Goal: Information Seeking & Learning: Learn about a topic

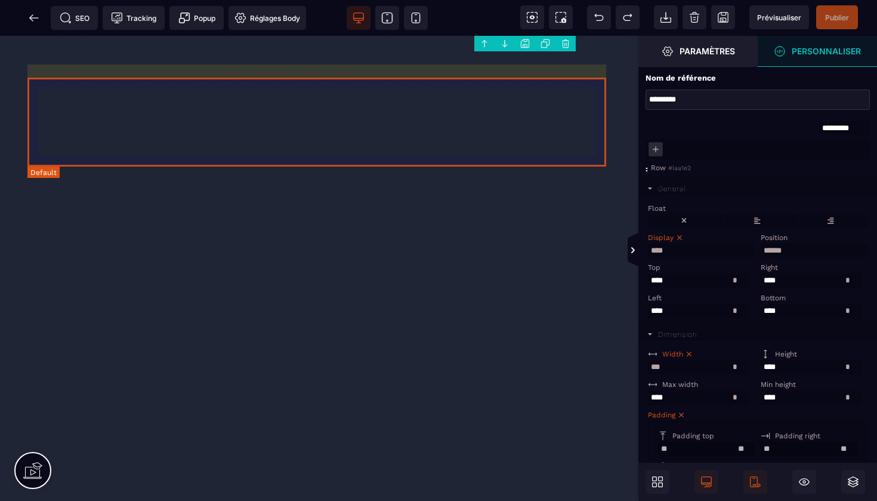
select select "****"
select select
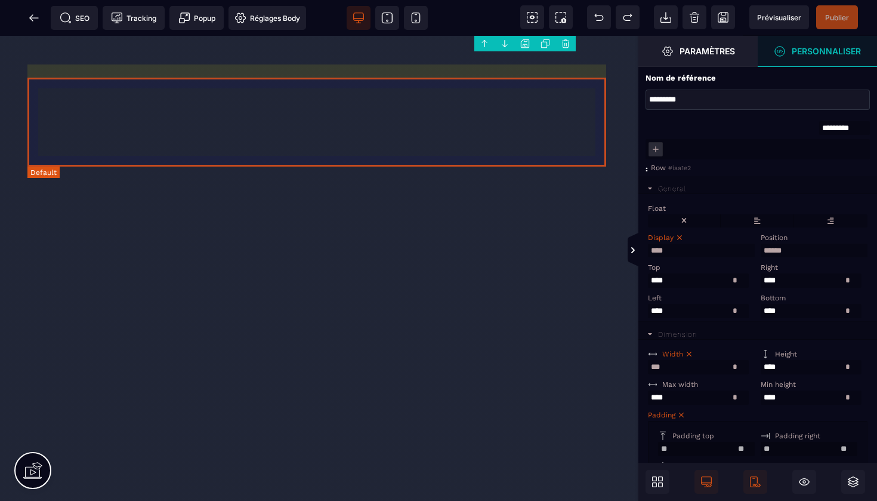
select select "*"
select select
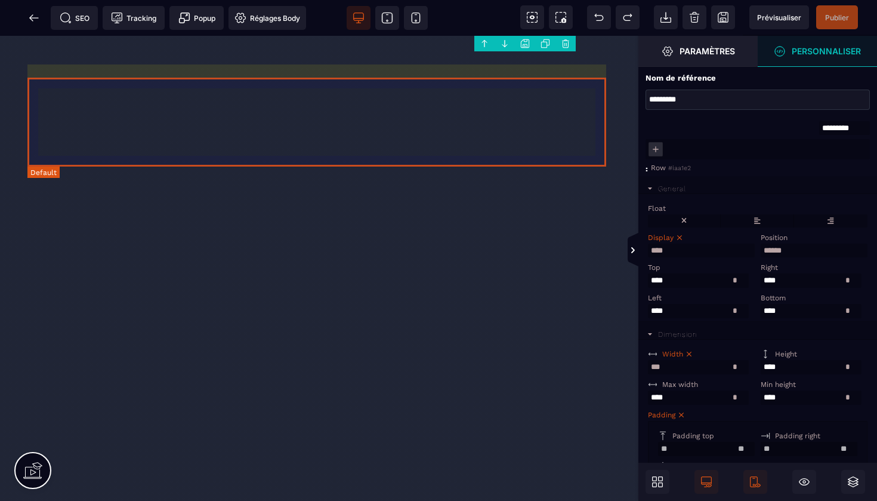
select select
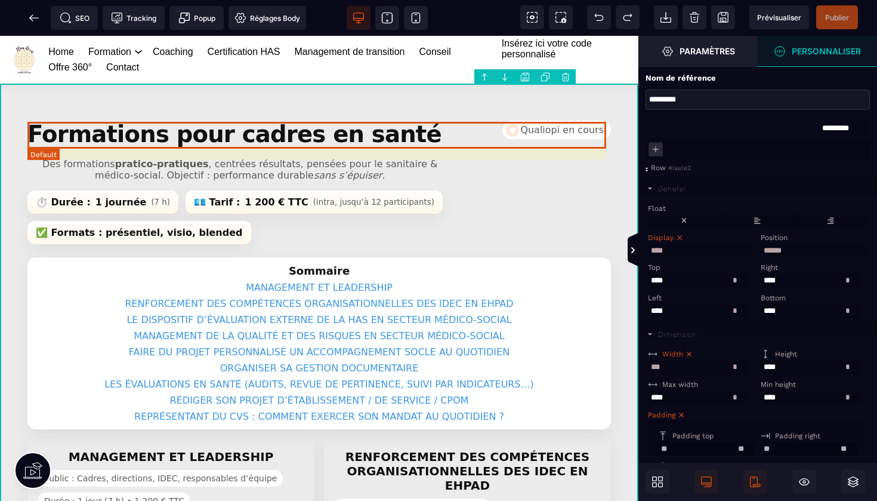
scroll to position [11, 0]
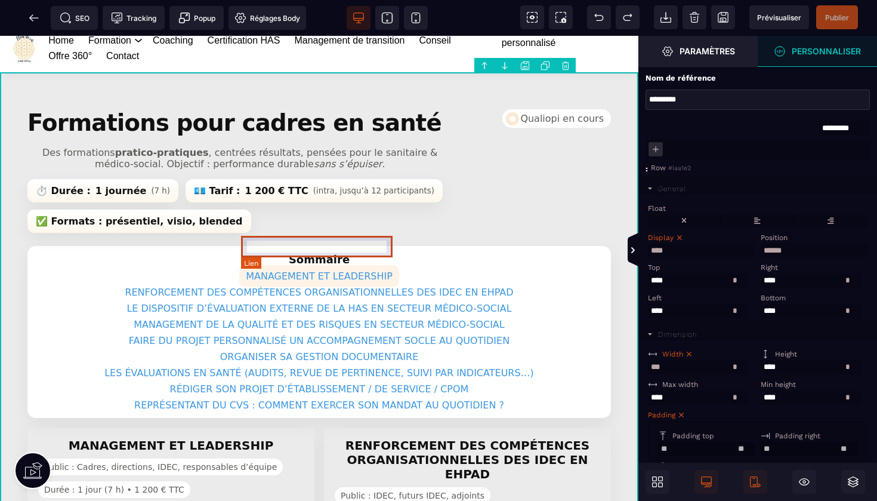
click at [366, 265] on link "MANAGEMENT ET LEADERSHIP" at bounding box center [319, 276] width 160 height 22
select select
select select "***"
select select
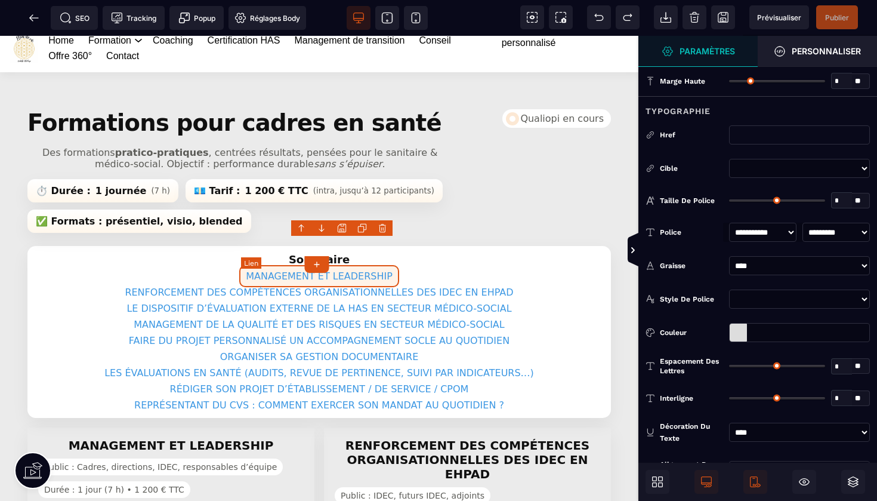
type input "*"
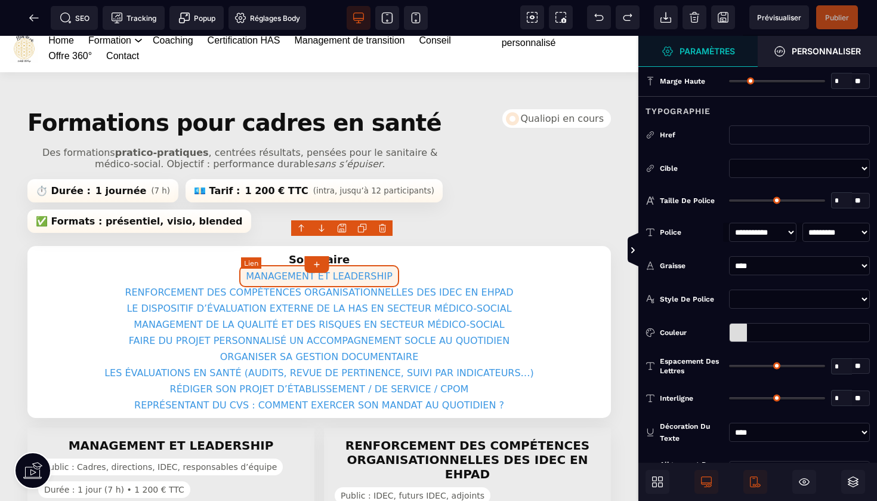
type input "*"
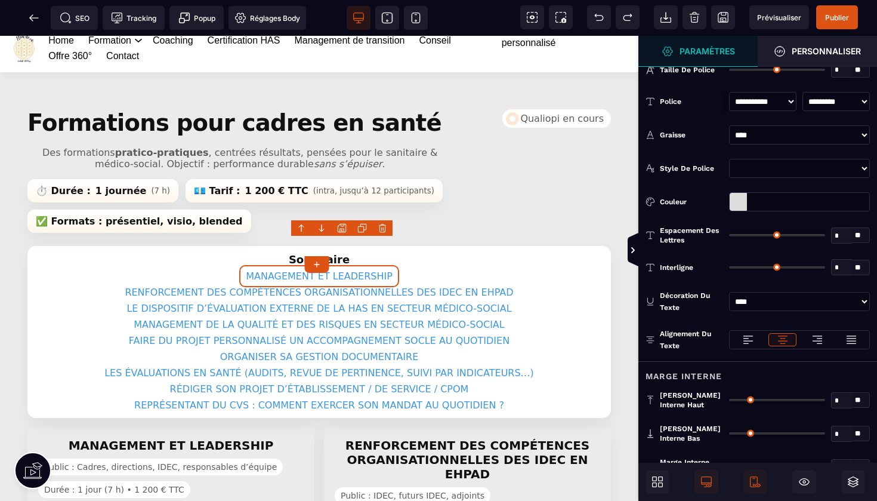
scroll to position [128, 0]
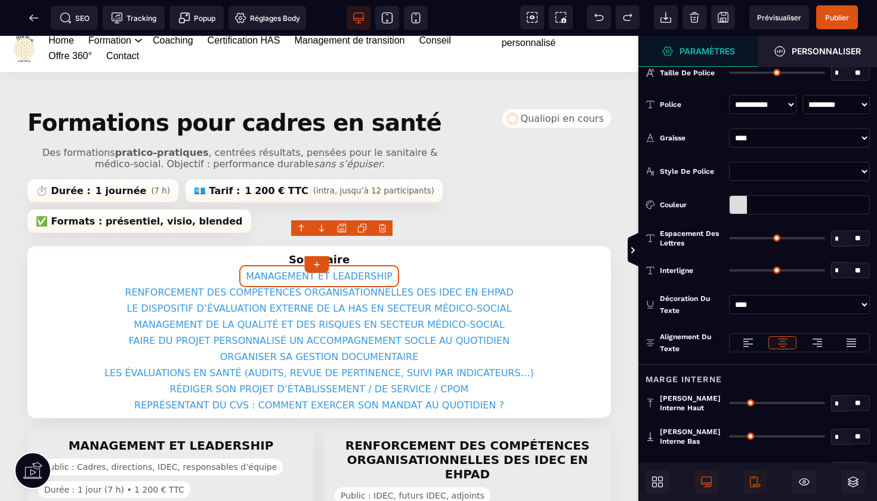
click at [738, 202] on div at bounding box center [738, 205] width 17 height 18
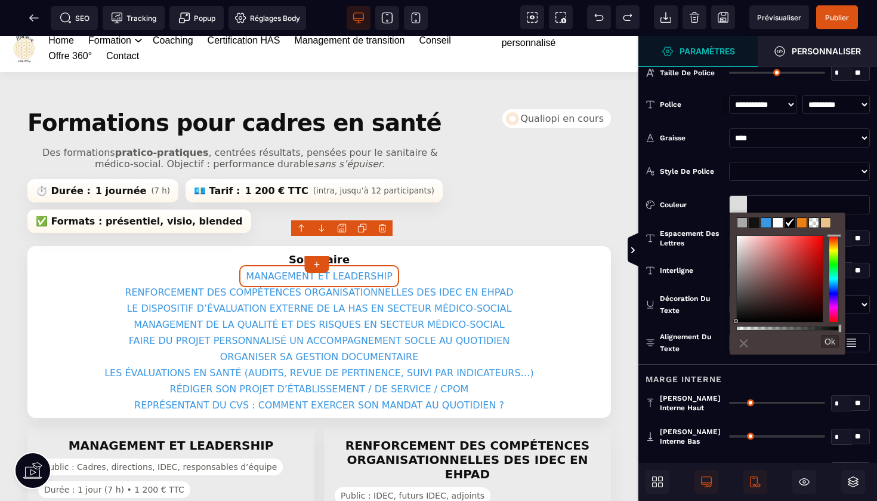
click at [803, 218] on span at bounding box center [802, 223] width 10 height 10
type input "*******"
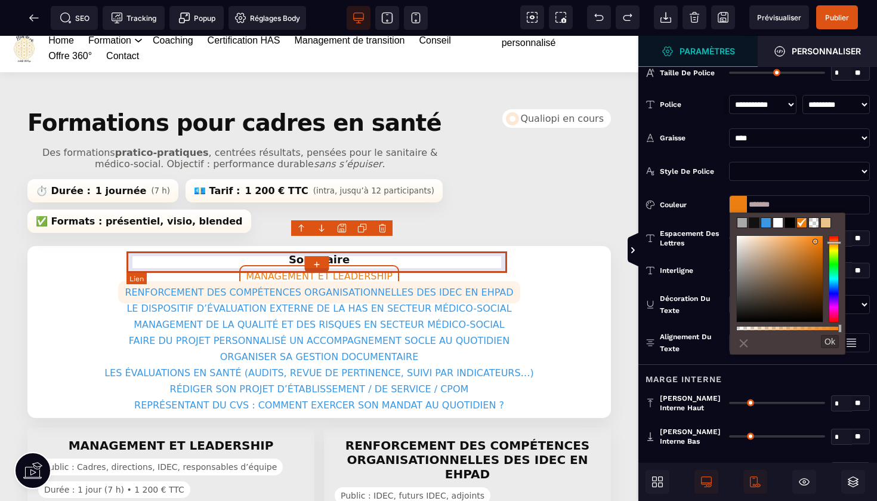
click at [478, 281] on link "RENFORCEMENT DES COMPÉTENCES ORGANISATIONNELLES DES IDEC EN EHPAD" at bounding box center [319, 292] width 402 height 22
select select
select select "***"
select select
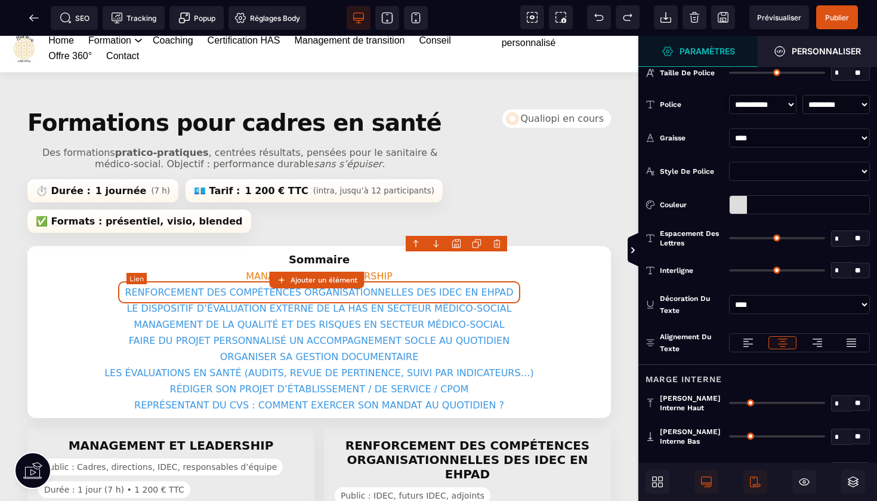
scroll to position [0, 0]
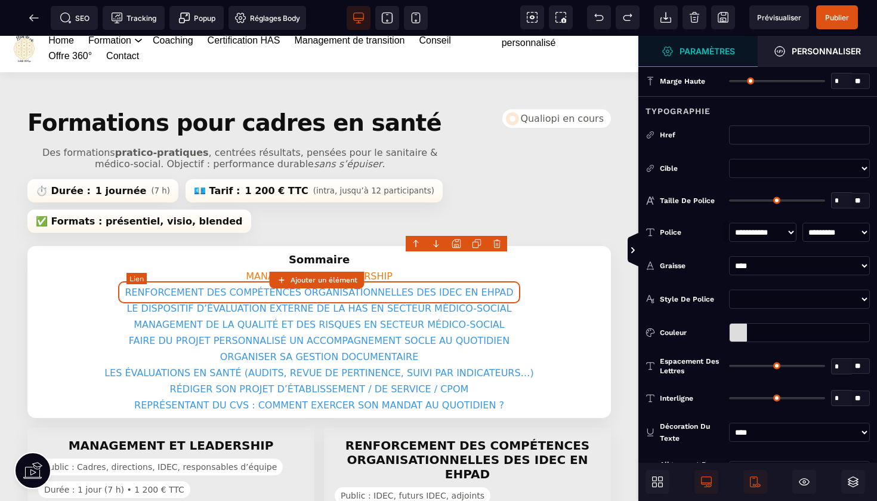
type input "*"
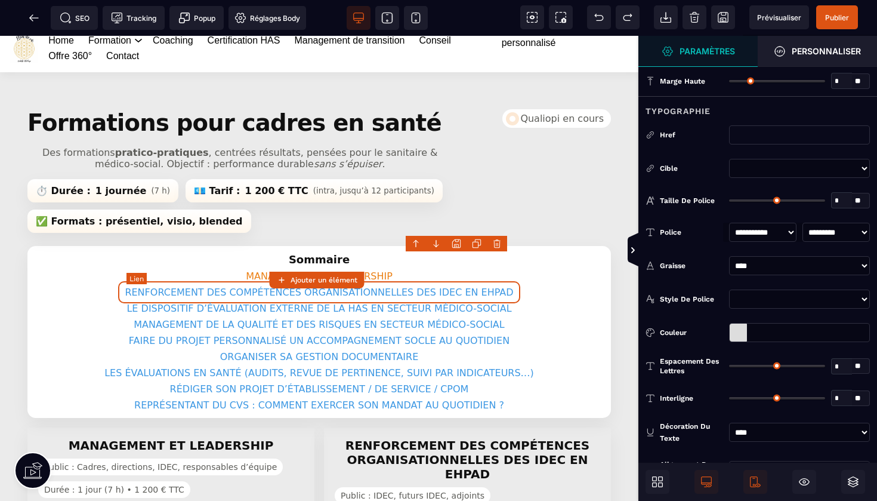
type input "*"
click at [739, 335] on div at bounding box center [738, 332] width 17 height 18
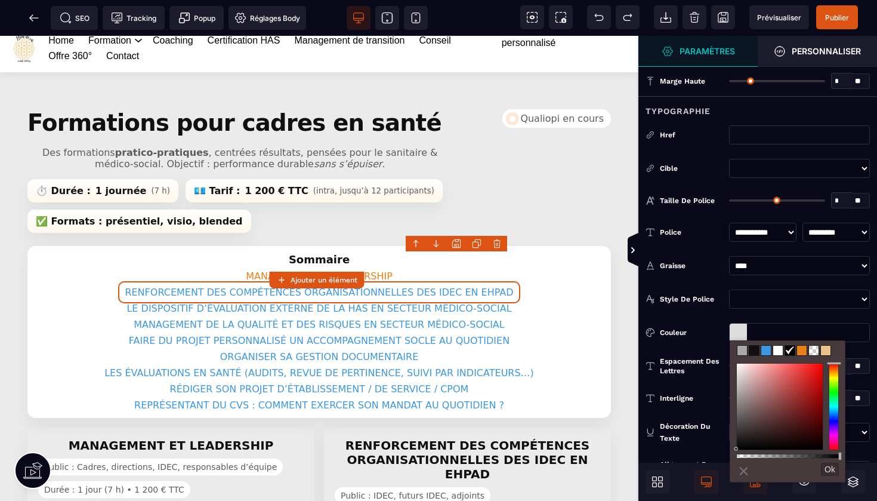
click at [802, 351] on span at bounding box center [802, 350] width 10 height 10
type input "*******"
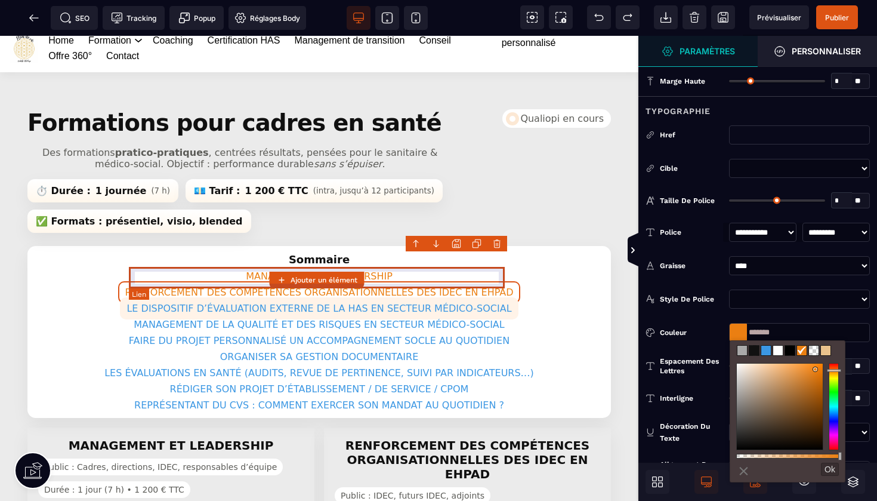
click at [468, 297] on link "LE DISPOSITIF D’ÉVALUATION EXTERNE DE LA HAS EN SECTEUR MÉDICO-SOCIAL" at bounding box center [319, 308] width 398 height 22
select select
select select "***"
select select
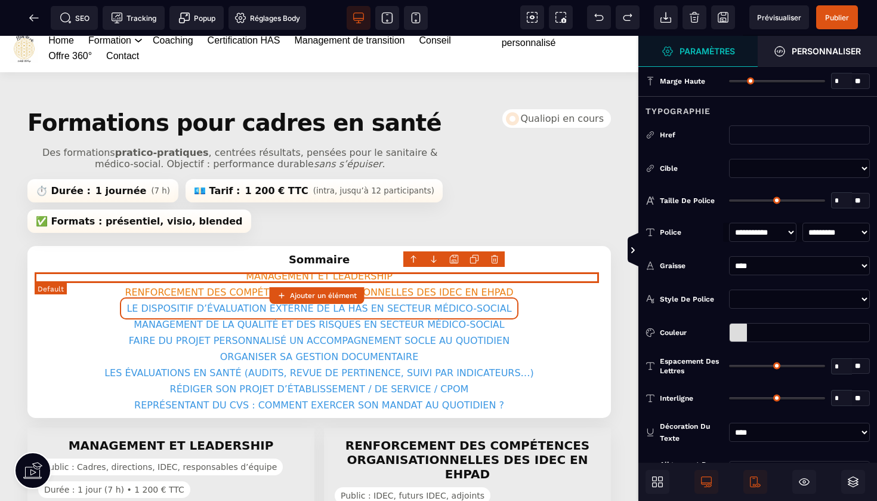
type input "*"
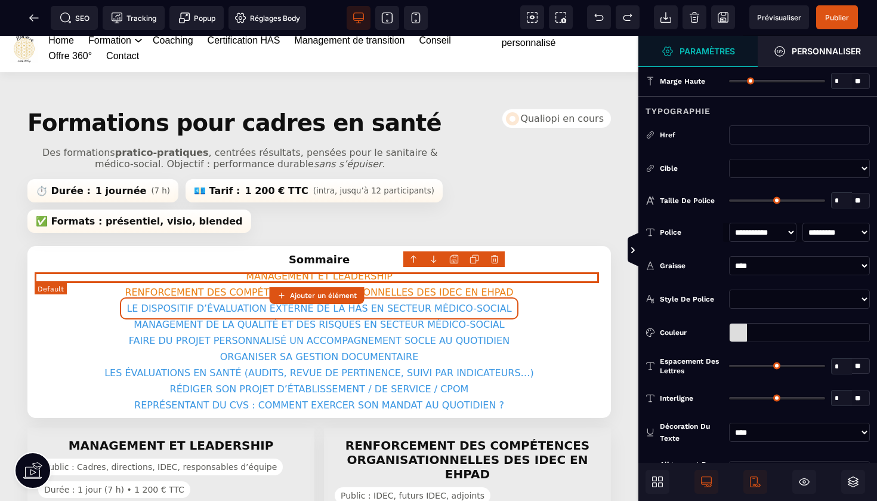
type input "*"
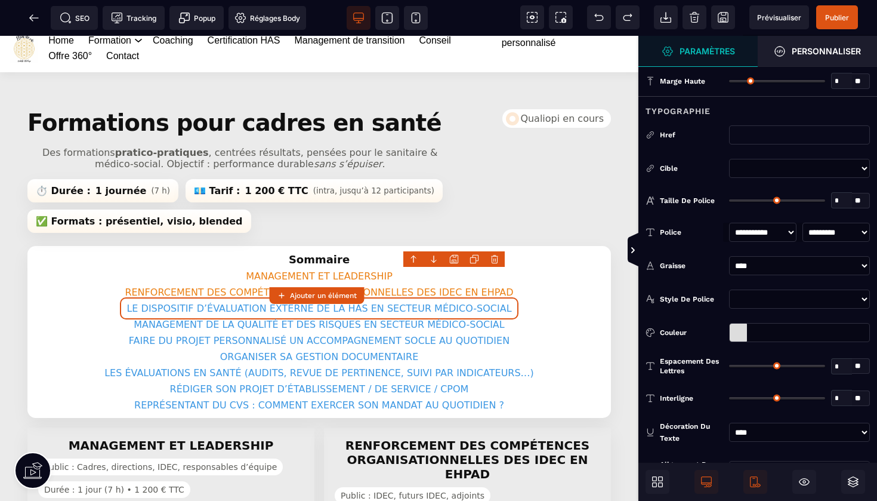
click at [738, 333] on div at bounding box center [738, 332] width 17 height 18
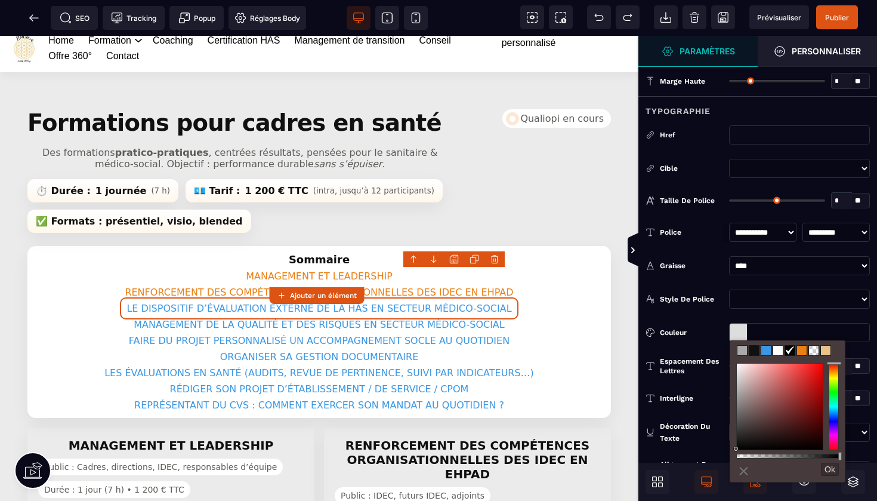
click at [804, 353] on span at bounding box center [802, 350] width 10 height 10
type input "*******"
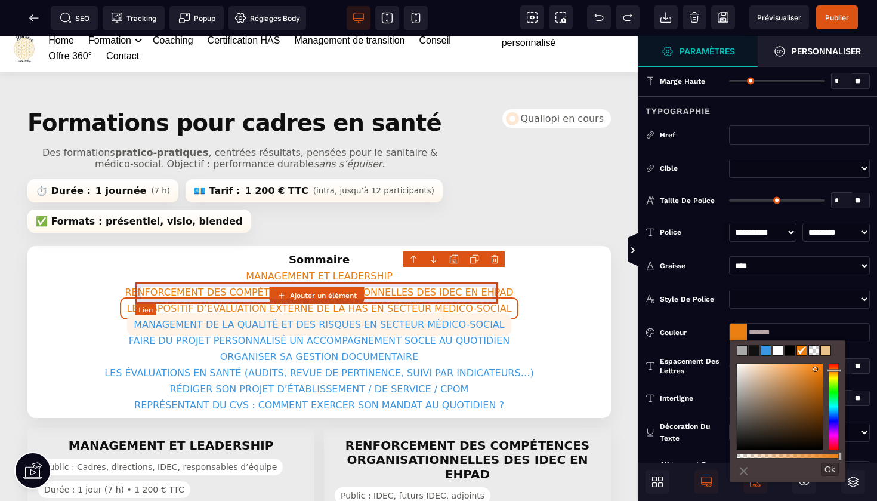
click at [484, 313] on link "MANAGEMENT DE LA QUALITÉ ET DES RISQUES EN SECTEUR MÉDICO-SOCIAL" at bounding box center [319, 324] width 384 height 22
select select
select select "***"
select select
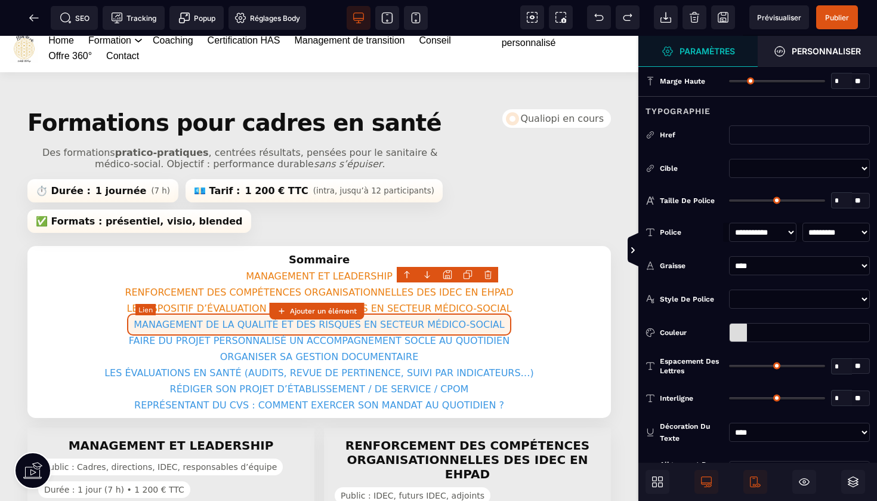
type input "*"
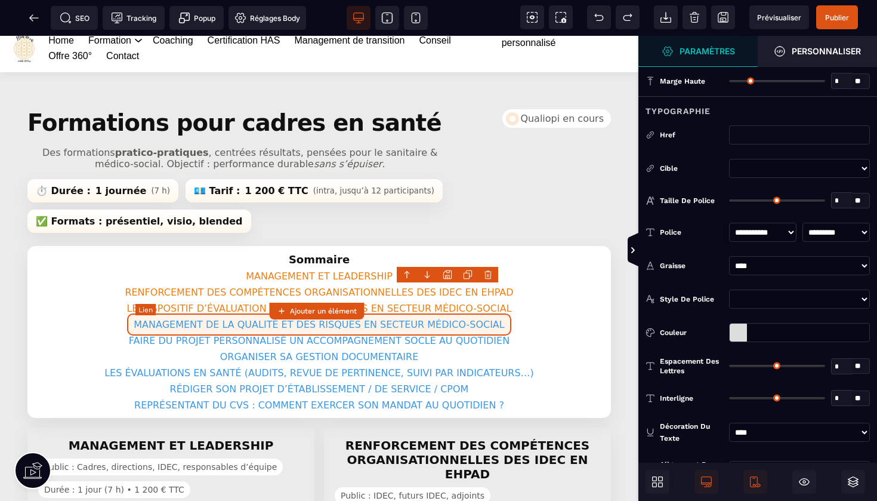
type input "*"
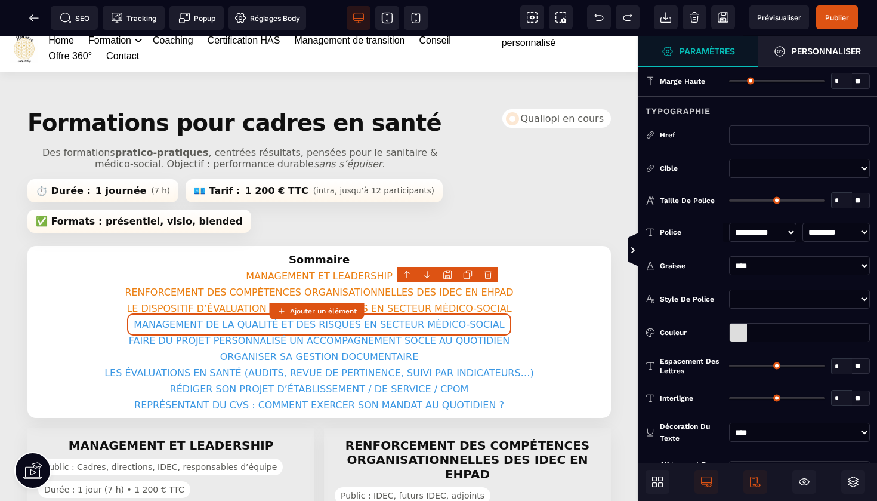
click at [737, 331] on div at bounding box center [738, 332] width 17 height 18
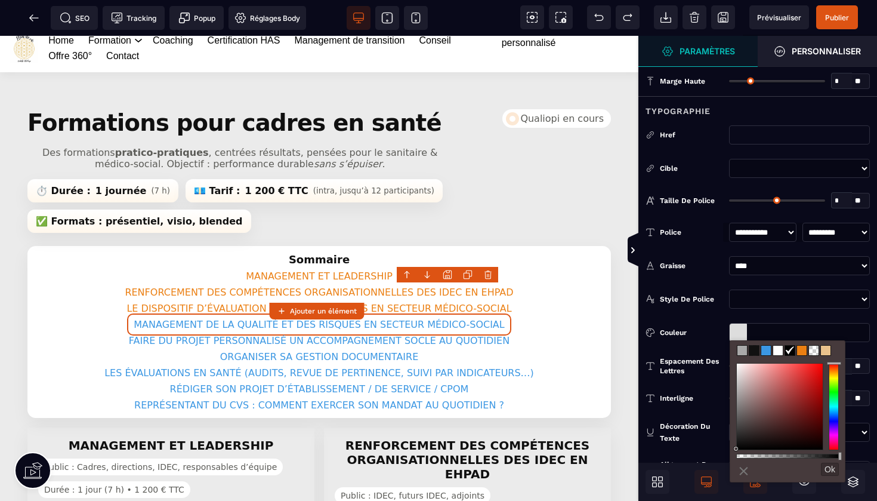
click at [802, 349] on span at bounding box center [802, 350] width 10 height 10
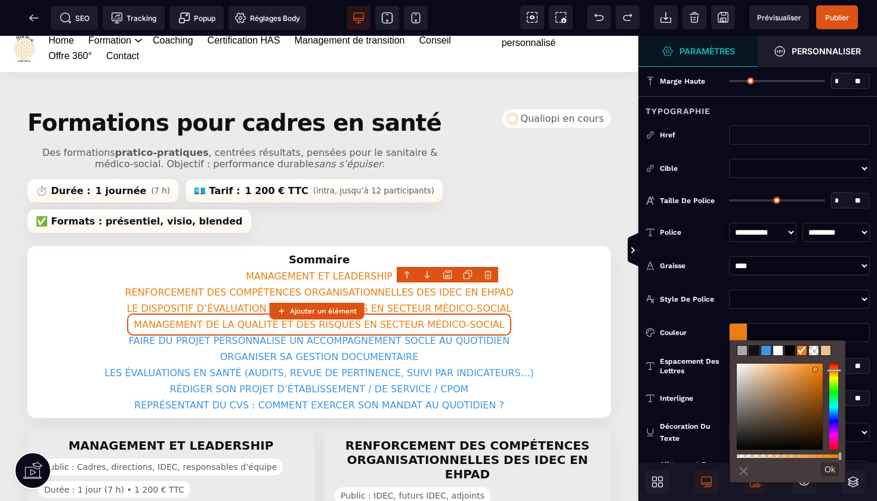
type input "*******"
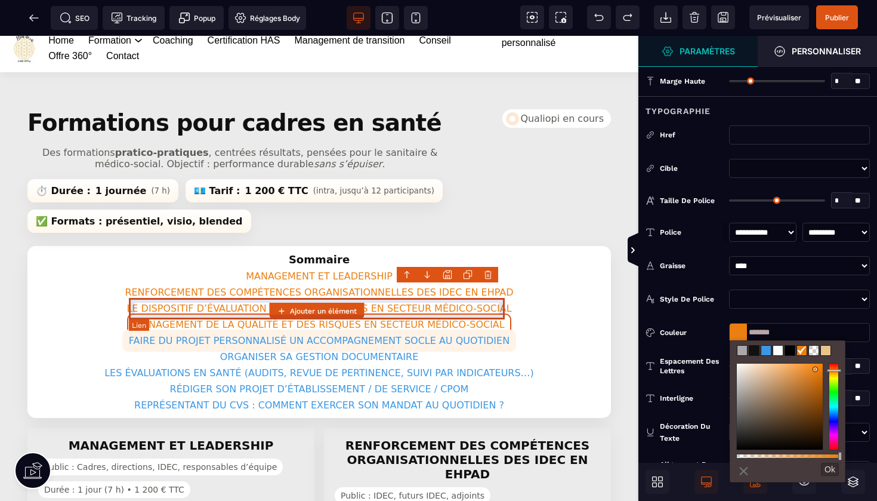
click at [481, 329] on link "FAIRE DU PROJET PERSONNALISÉ UN ACCOMPAGNEMENT SOCLE AU QUOTIDIEN" at bounding box center [319, 340] width 394 height 22
select select
select select "***"
select select
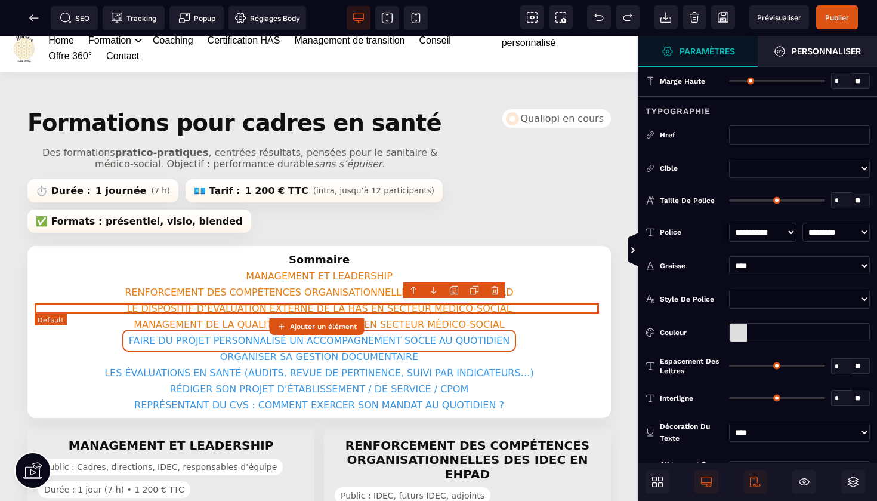
type input "*"
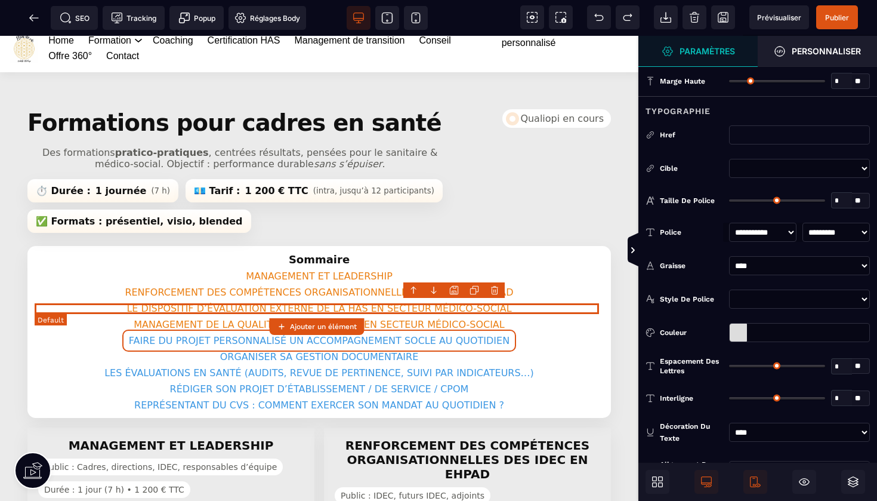
type input "*"
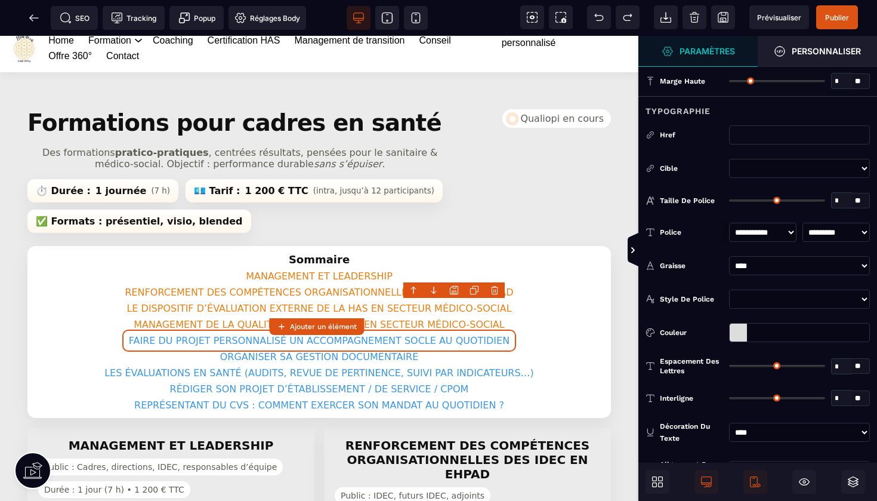
click at [736, 329] on div at bounding box center [738, 332] width 17 height 18
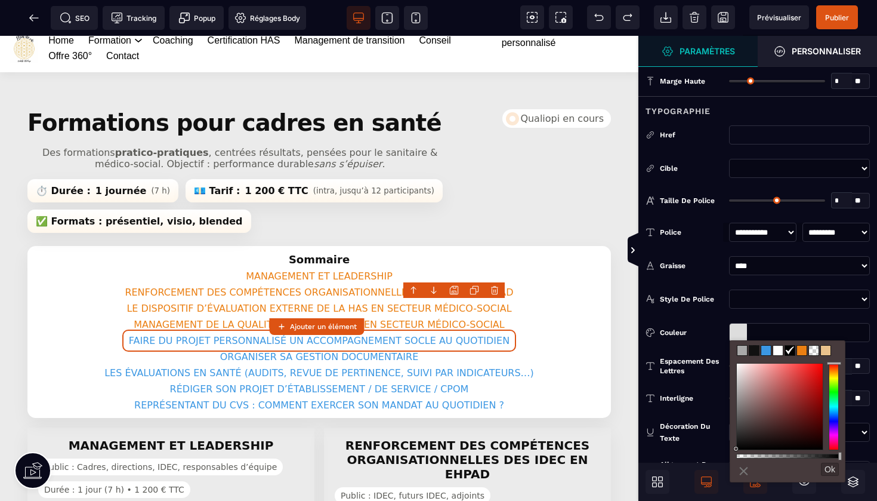
click at [804, 353] on span at bounding box center [802, 350] width 10 height 10
type input "*******"
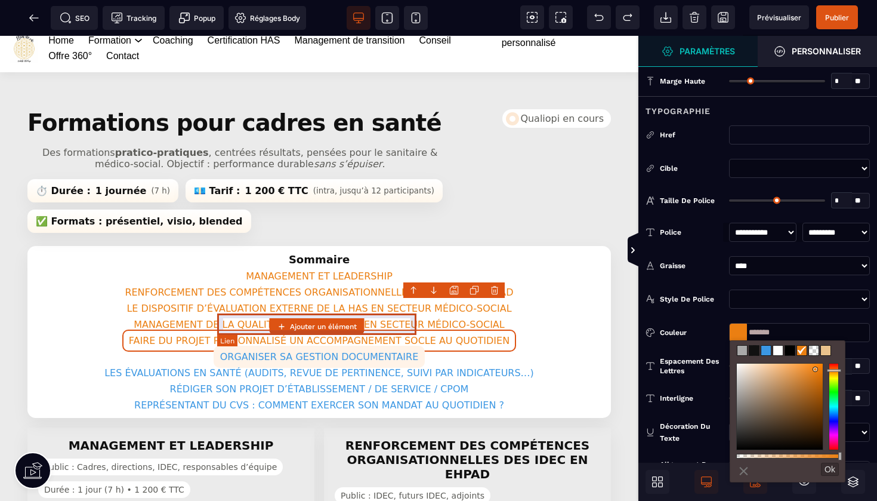
click at [416, 345] on link "ORGANISER SA GESTION DOCUMENTAIRE" at bounding box center [320, 356] width 212 height 22
select select
select select "***"
select select
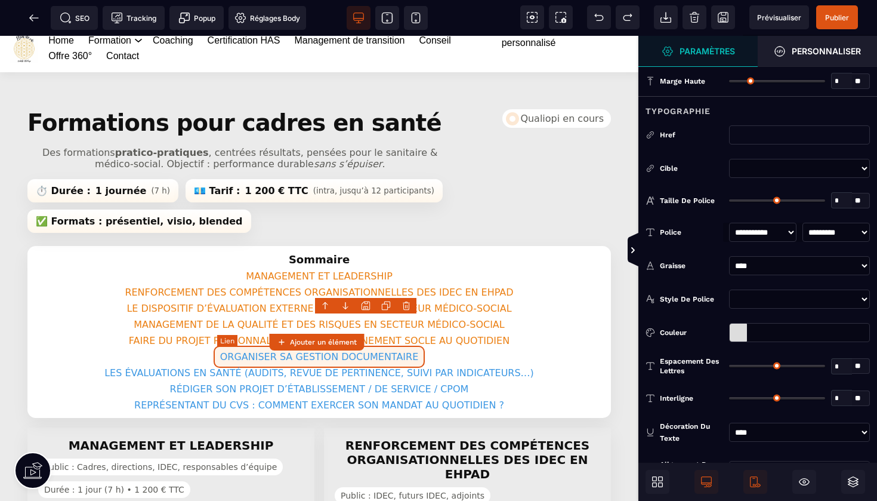
type input "*"
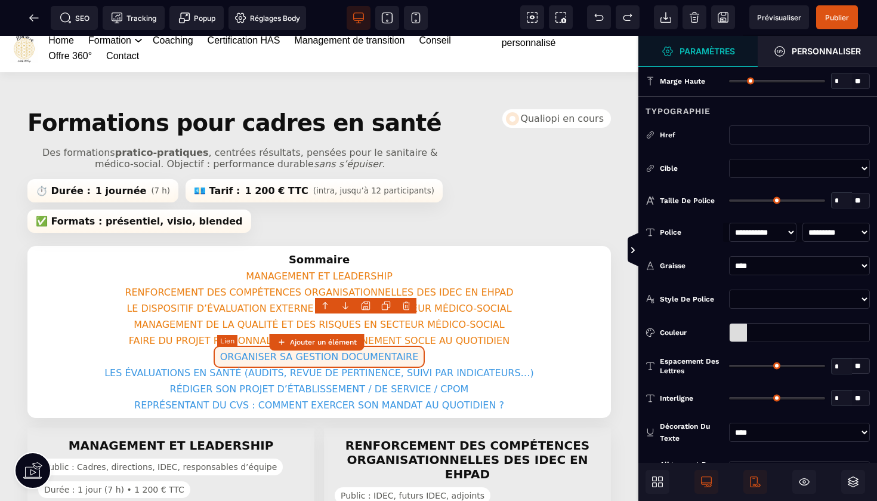
type input "*"
click at [734, 330] on div at bounding box center [738, 332] width 17 height 18
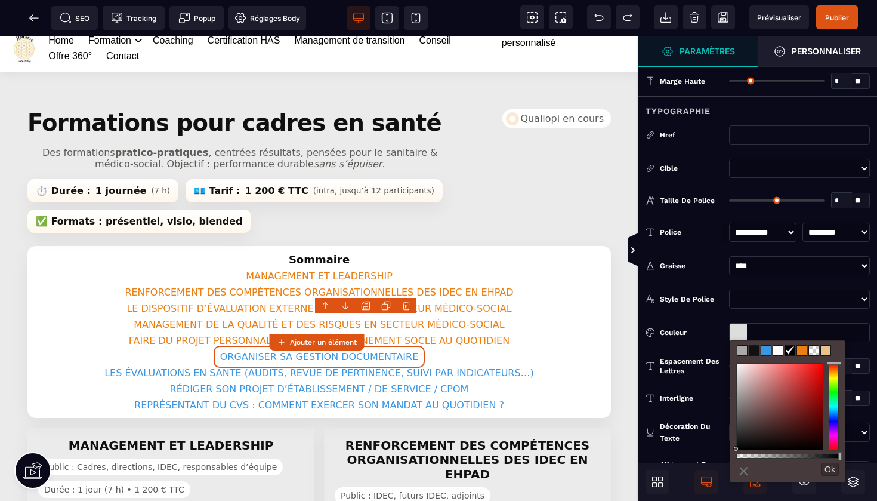
click at [804, 354] on span at bounding box center [802, 350] width 10 height 10
type input "*******"
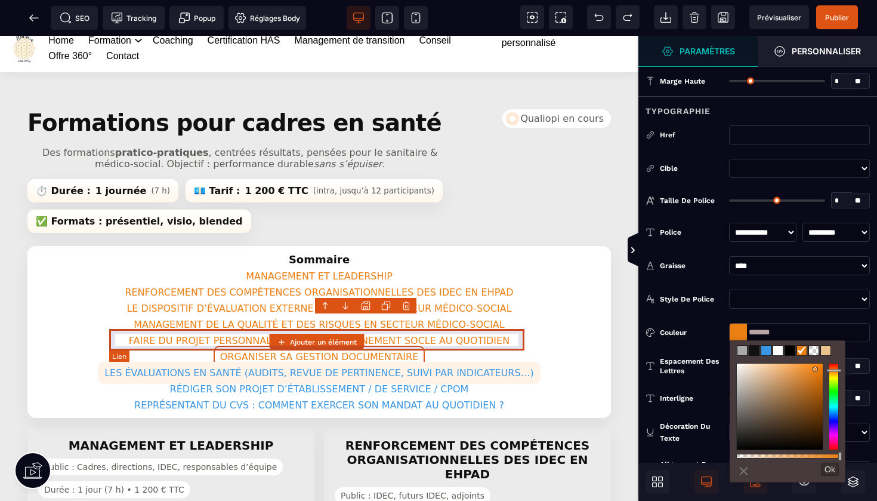
click at [504, 362] on link "LES ÉVALUATIONS EN SANTÉ (AUDITS, REVUE DE PERTINENCE, SUIVI PAR INDICATEURS…)" at bounding box center [319, 373] width 443 height 22
select select
select select "***"
select select
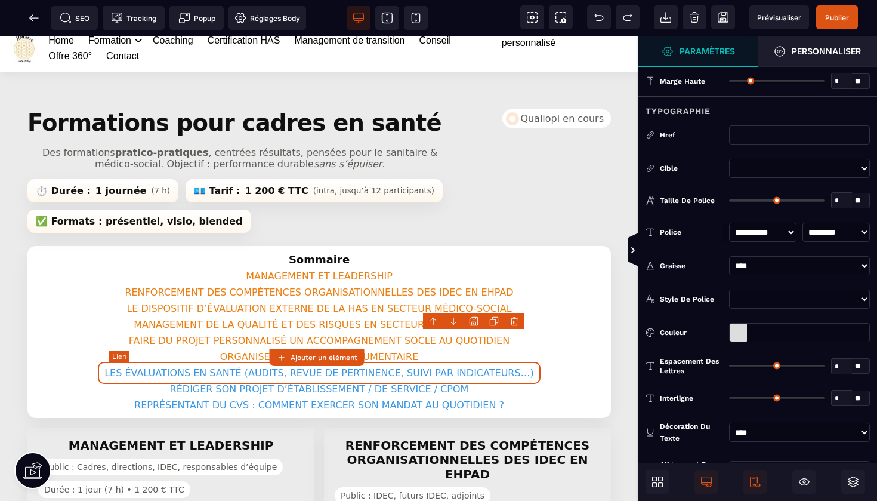
type input "*"
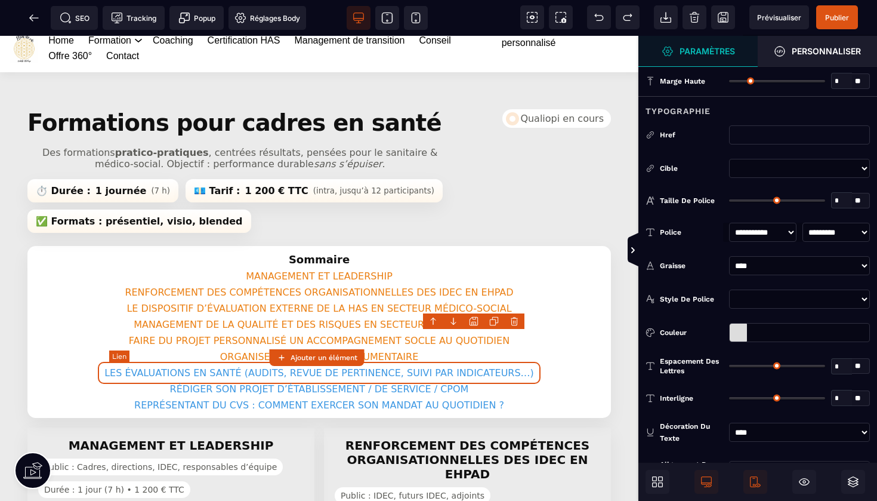
type input "*"
click at [736, 326] on div at bounding box center [738, 332] width 17 height 18
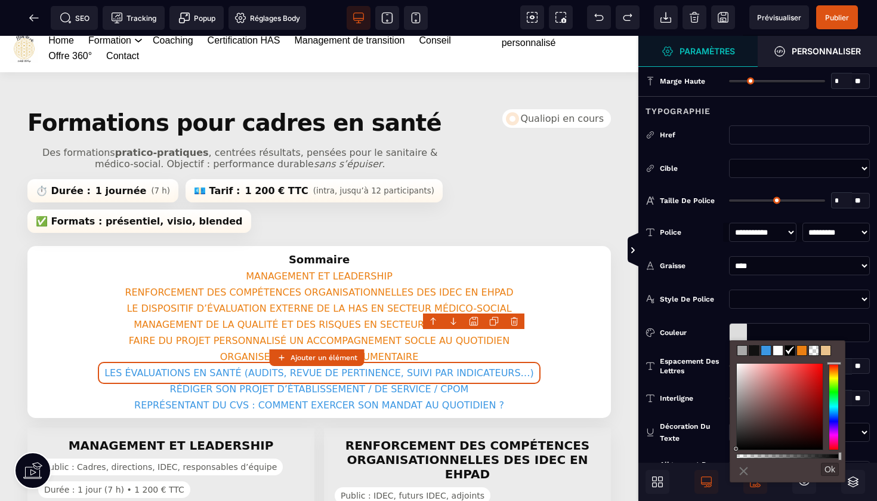
click at [804, 352] on span at bounding box center [802, 350] width 10 height 10
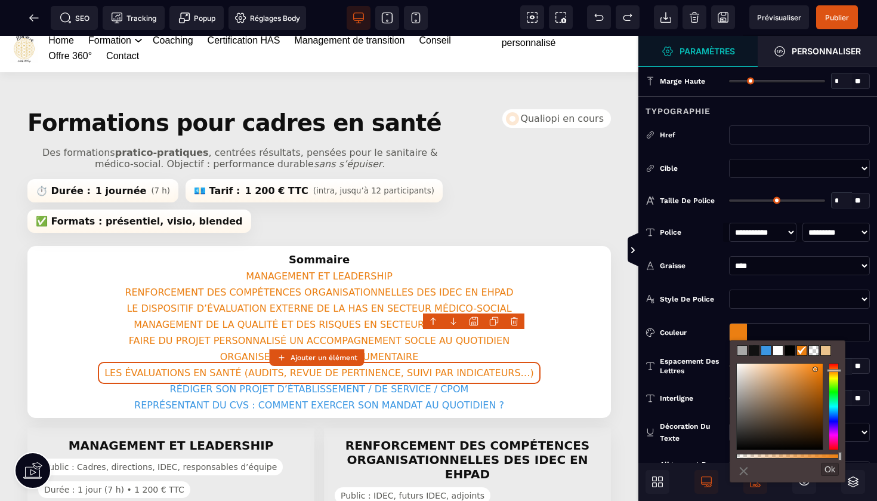
type input "*******"
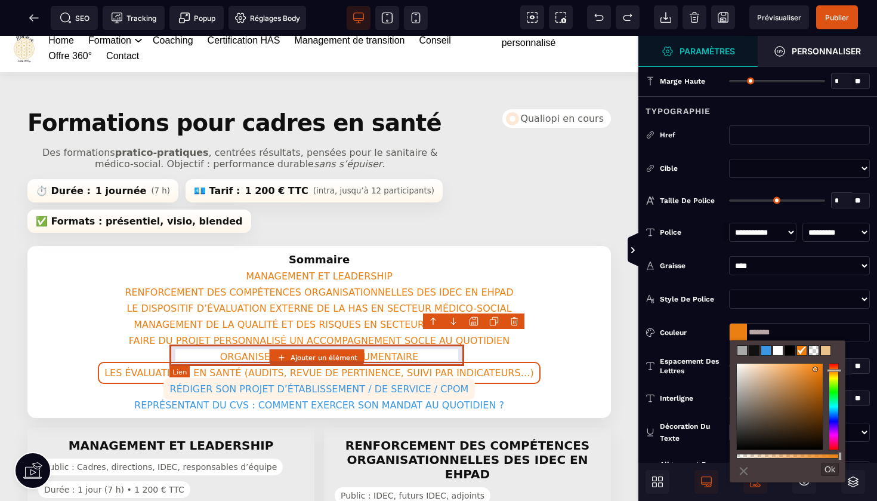
click at [437, 378] on link "RÉDIGER SON PROJET D’ÉTABLISSEMENT / DE SERVICE / CPOM" at bounding box center [319, 389] width 312 height 22
select select
select select "***"
select select
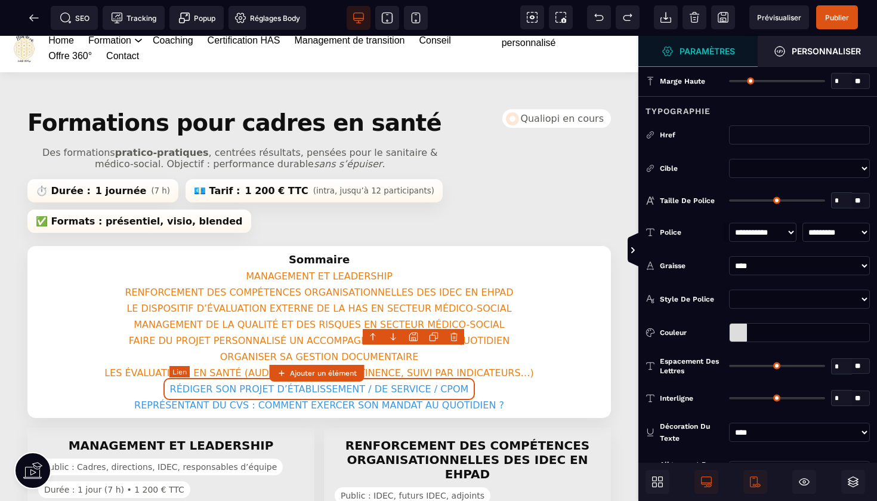
type input "*"
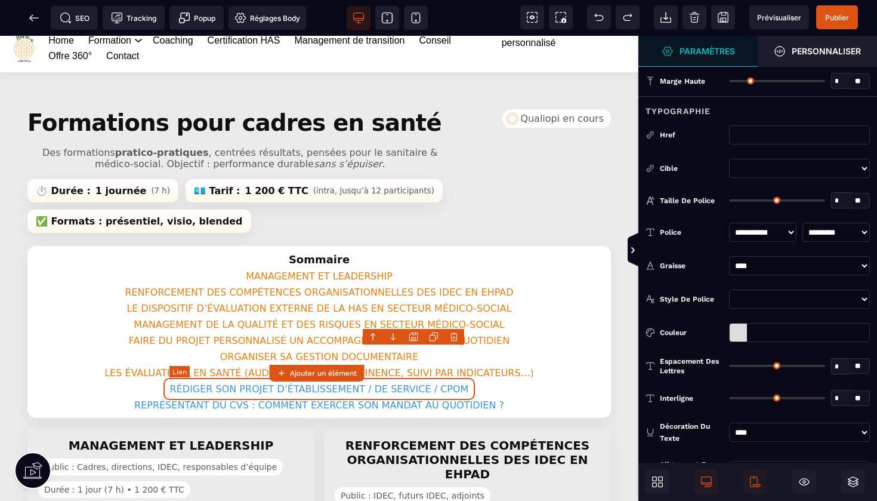
type input "*"
click at [737, 335] on div at bounding box center [738, 332] width 17 height 18
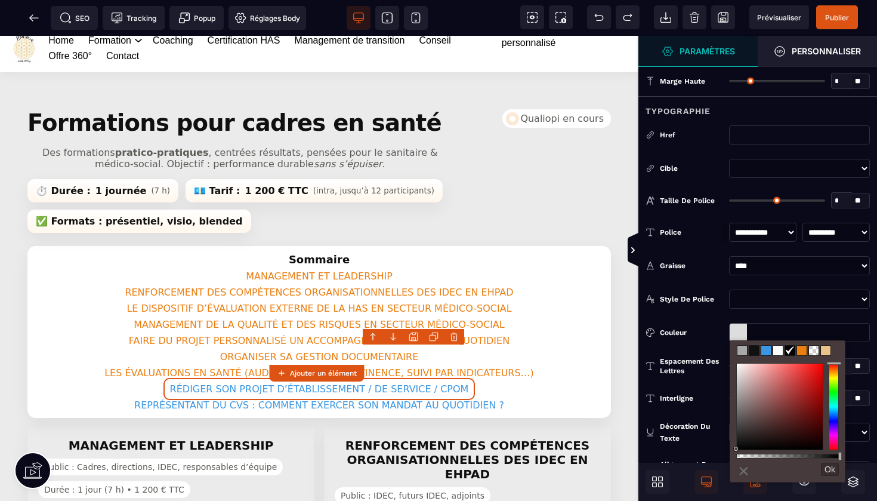
click at [801, 351] on span at bounding box center [802, 350] width 10 height 10
type input "*******"
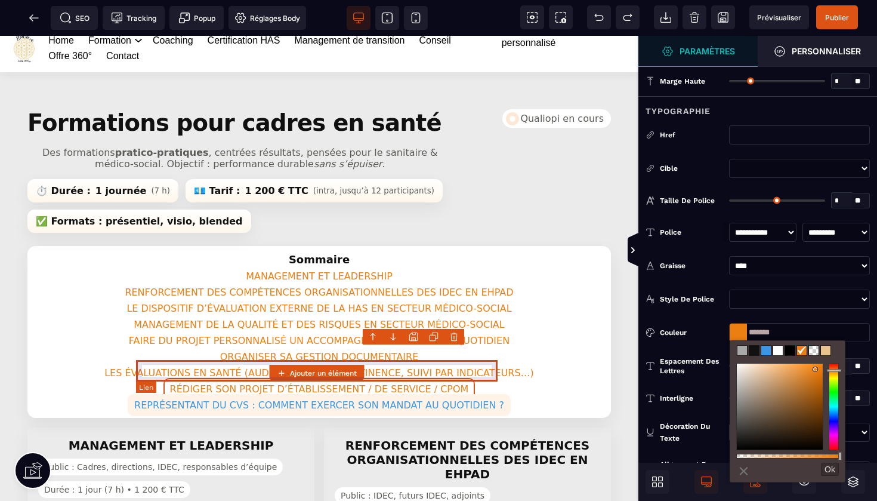
click at [465, 394] on link "REPRÉSENTANT DU CVS : COMMENT EXERCER SON MANDAT AU QUOTIDIEN ?" at bounding box center [319, 405] width 383 height 22
select select
select select "***"
select select
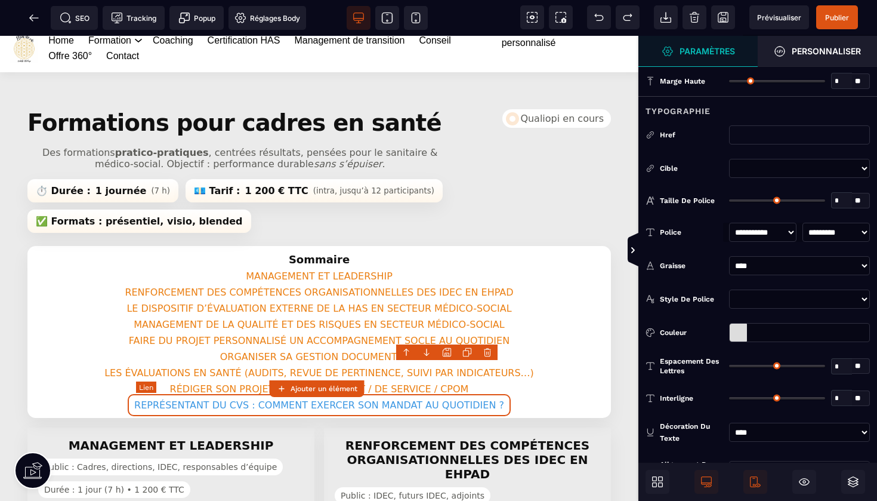
type input "*"
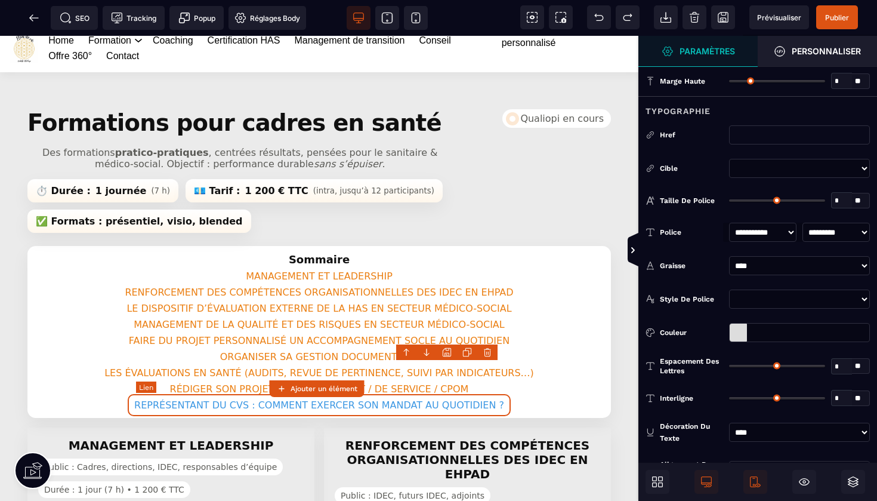
type input "*"
click at [737, 328] on div at bounding box center [738, 332] width 17 height 18
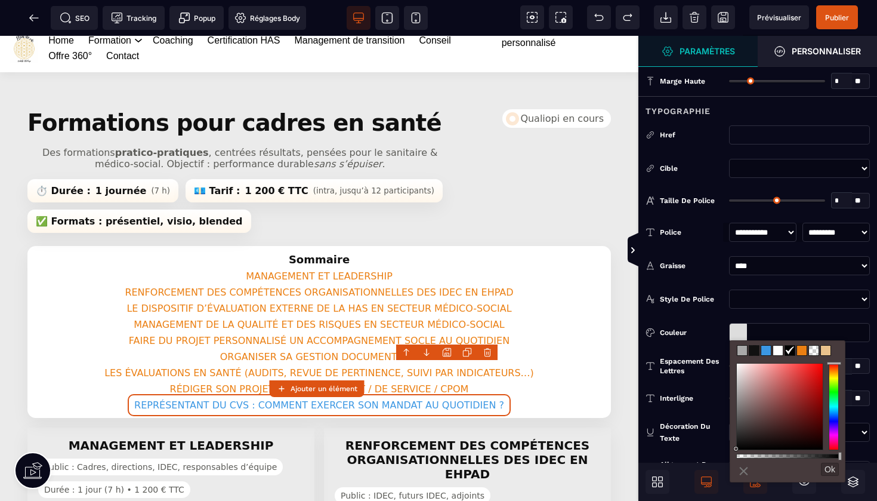
click at [802, 350] on span at bounding box center [802, 350] width 10 height 10
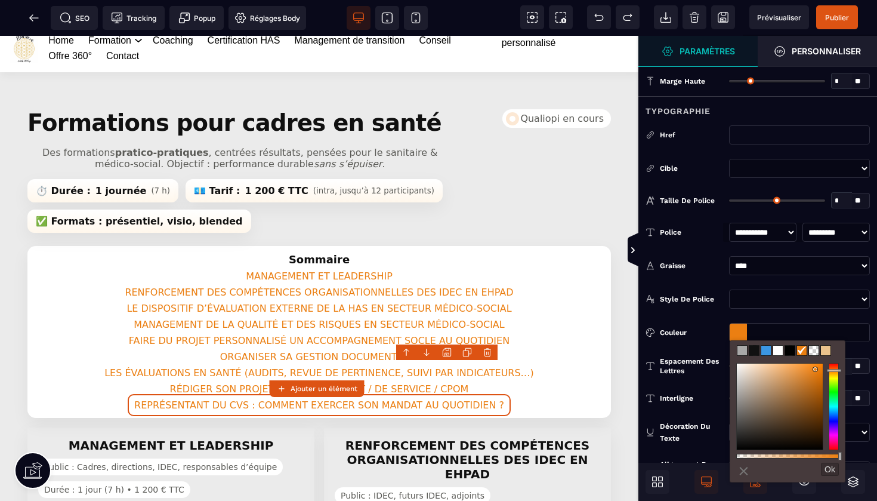
type input "*******"
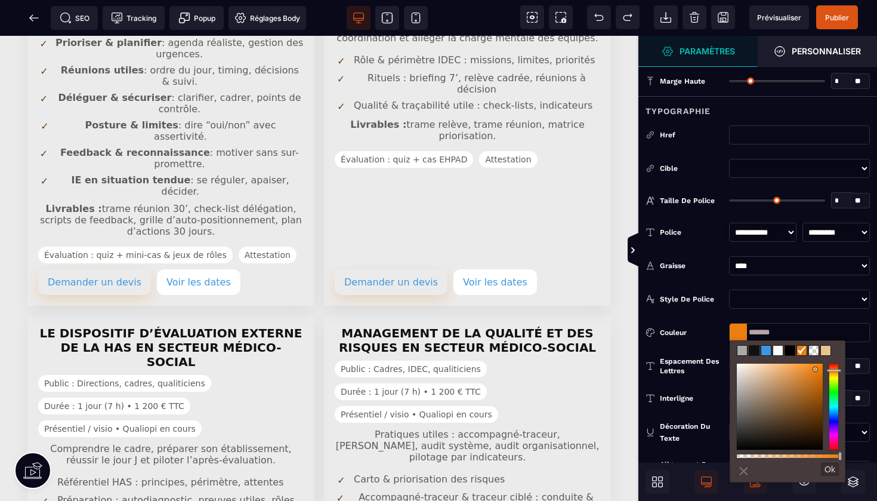
scroll to position [550, 0]
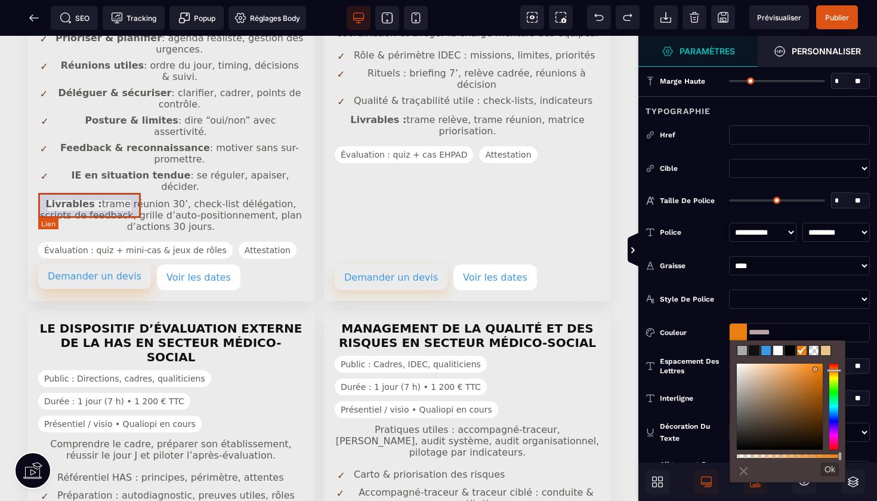
click at [107, 263] on link "Demander un devis" at bounding box center [94, 276] width 113 height 26
select select
select select "***"
select select
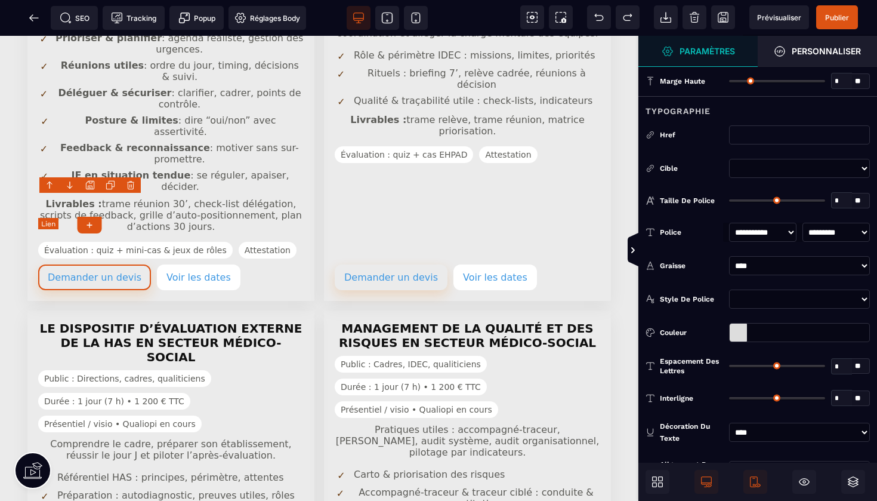
type input "*"
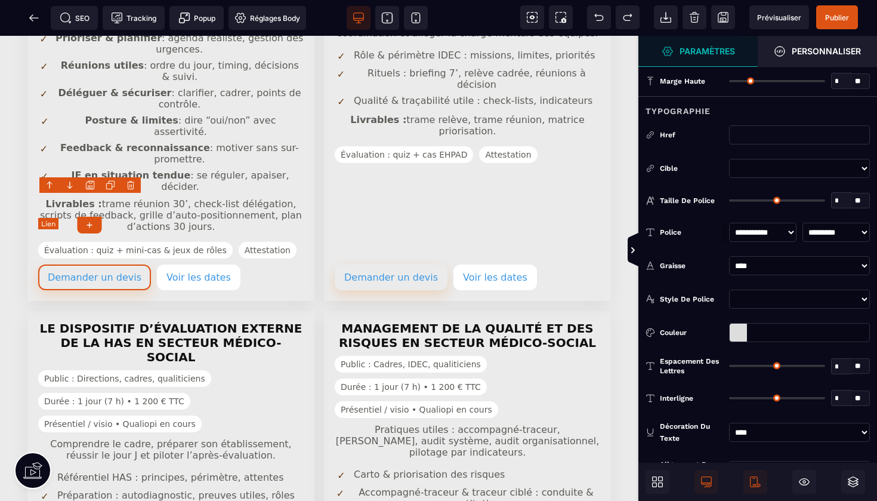
type input "*"
click at [739, 323] on div at bounding box center [738, 332] width 17 height 18
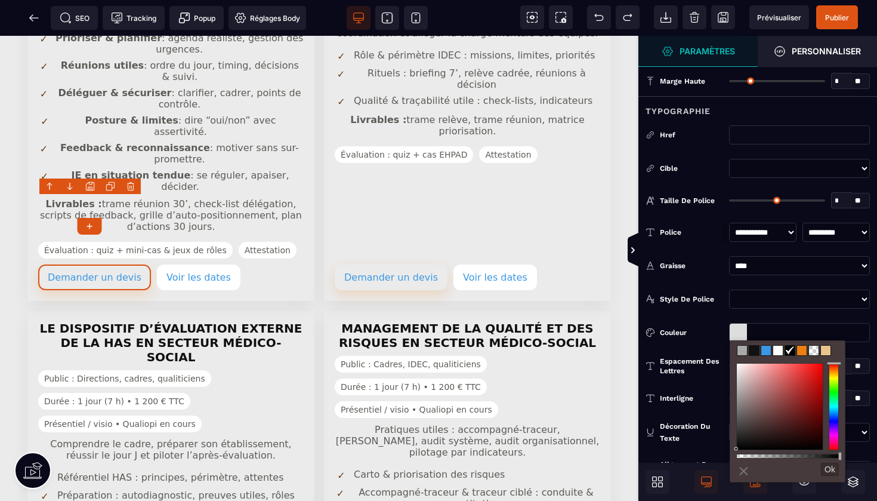
click at [805, 351] on span at bounding box center [802, 350] width 10 height 10
type input "*******"
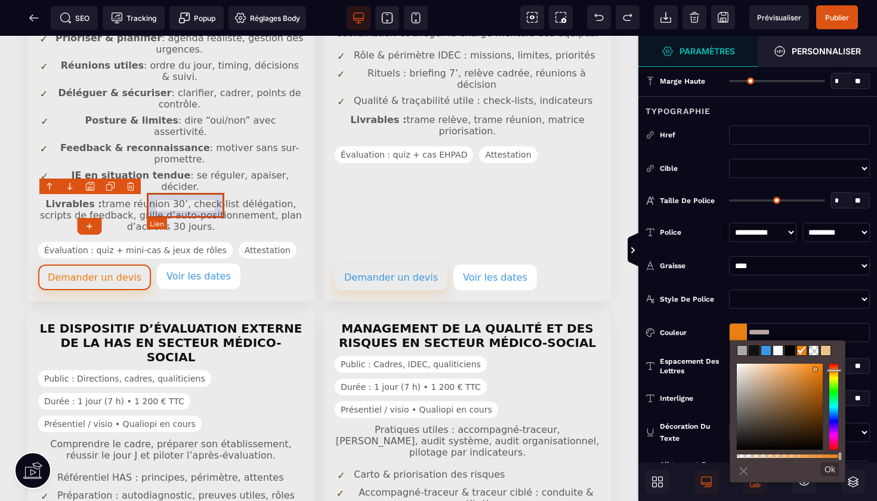
click at [190, 263] on link "Voir les dates" at bounding box center [199, 276] width 84 height 26
select select
select select "***"
select select
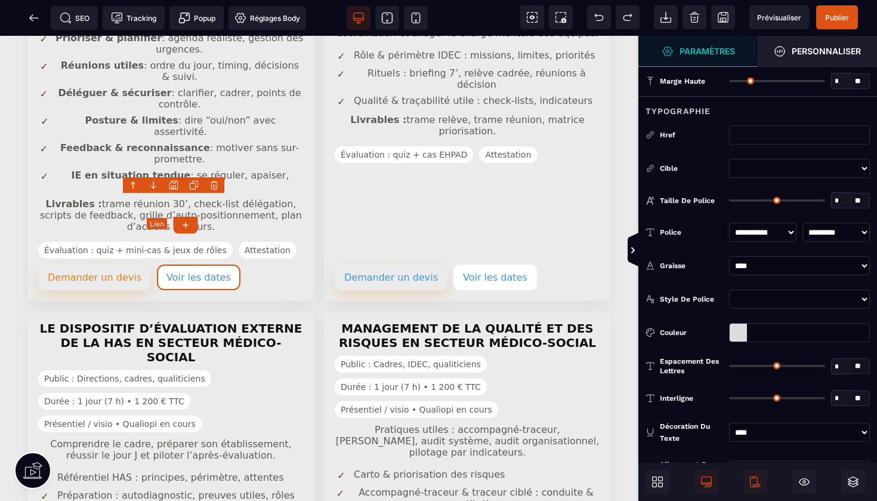
type input "*"
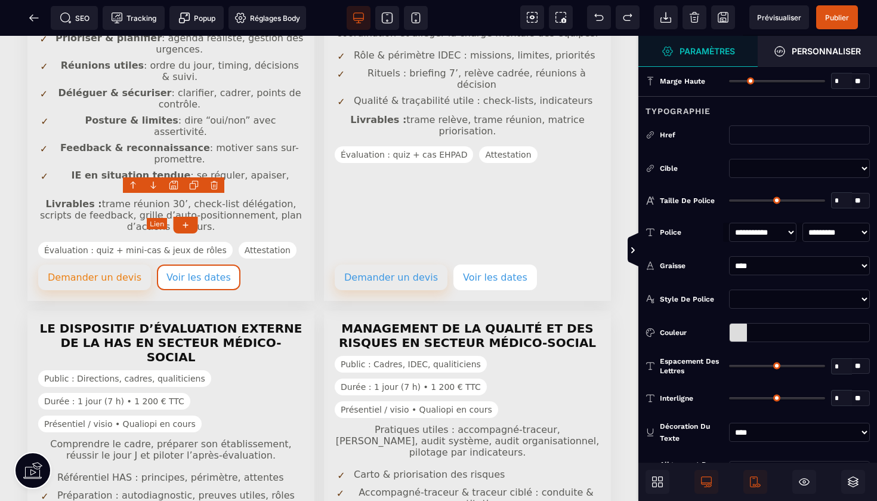
type input "*"
click at [740, 334] on div at bounding box center [738, 332] width 17 height 18
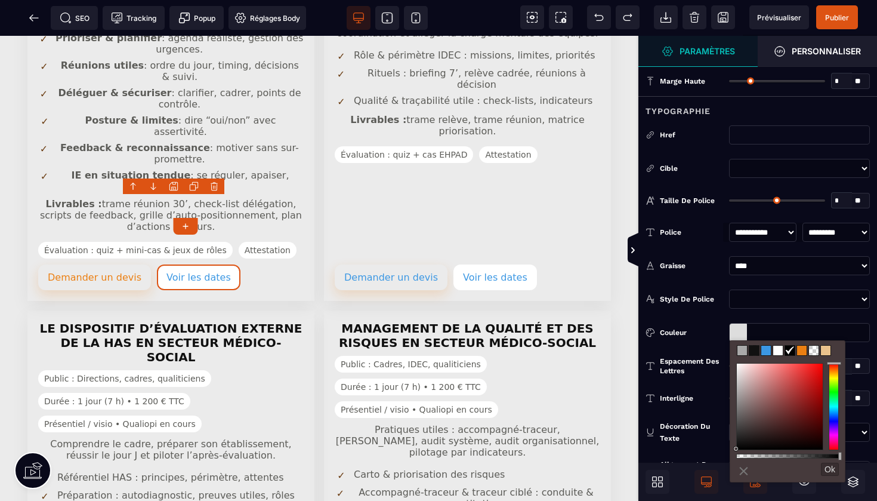
click at [805, 351] on span at bounding box center [802, 350] width 10 height 10
type input "*******"
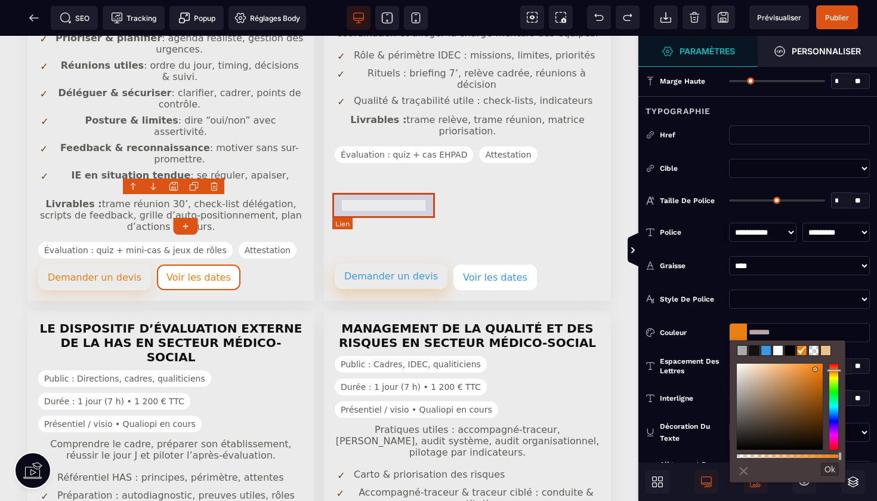
click at [394, 263] on link "Demander un devis" at bounding box center [391, 276] width 113 height 26
select select
select select "***"
select select
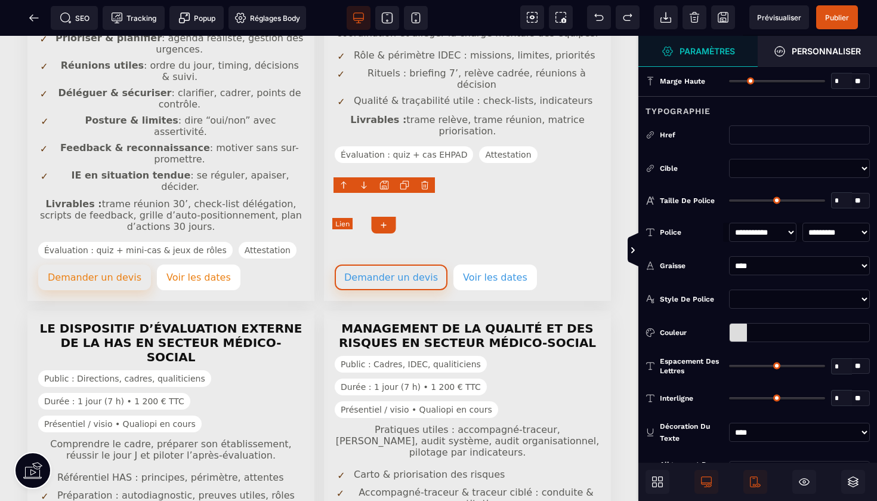
type input "*"
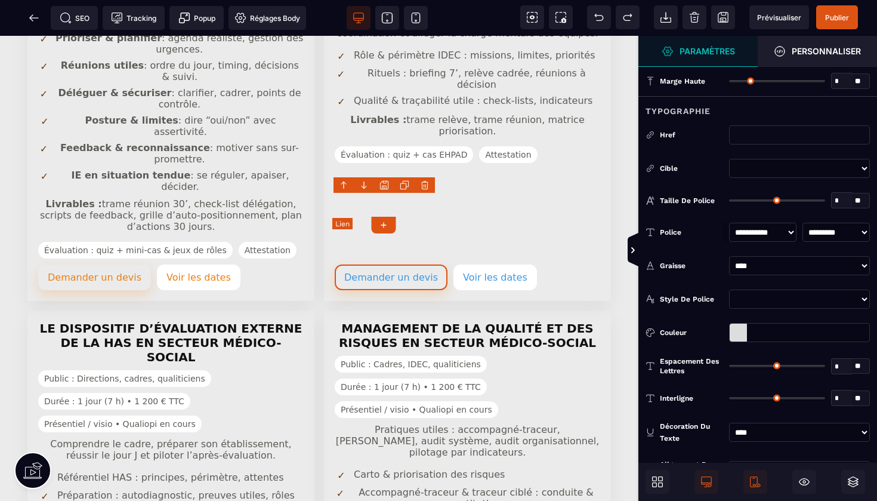
type input "*"
click at [740, 339] on div at bounding box center [738, 332] width 17 height 18
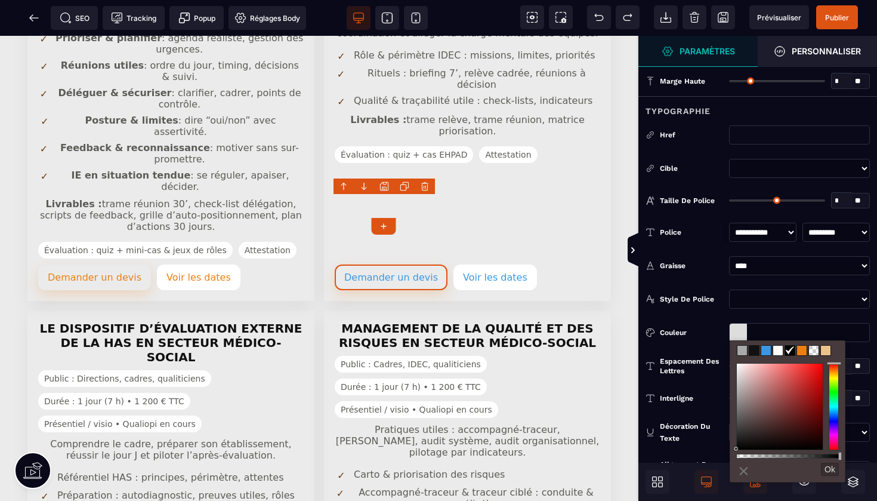
click at [804, 352] on span at bounding box center [802, 350] width 10 height 10
type input "*******"
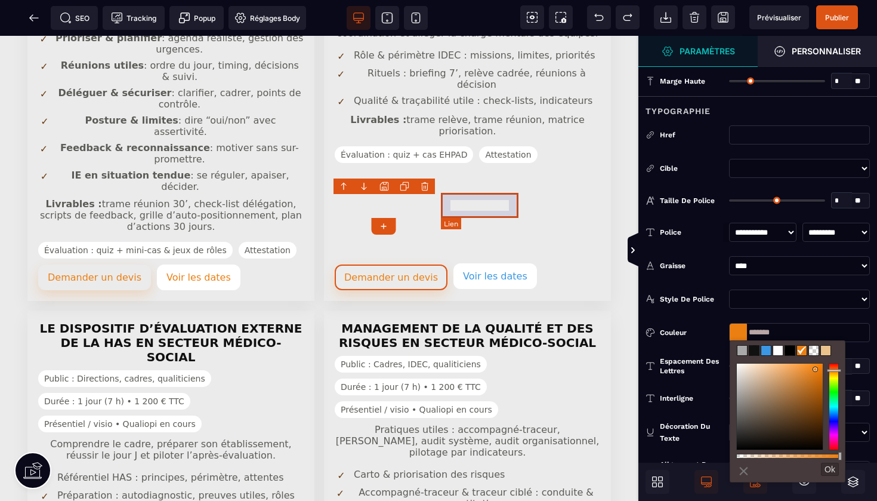
click at [474, 263] on link "Voir les dates" at bounding box center [495, 276] width 84 height 26
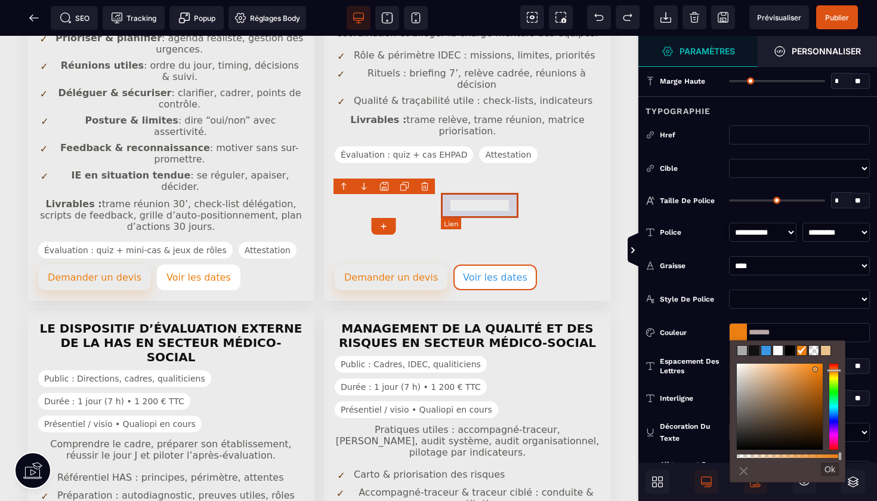
select select
select select "***"
select select
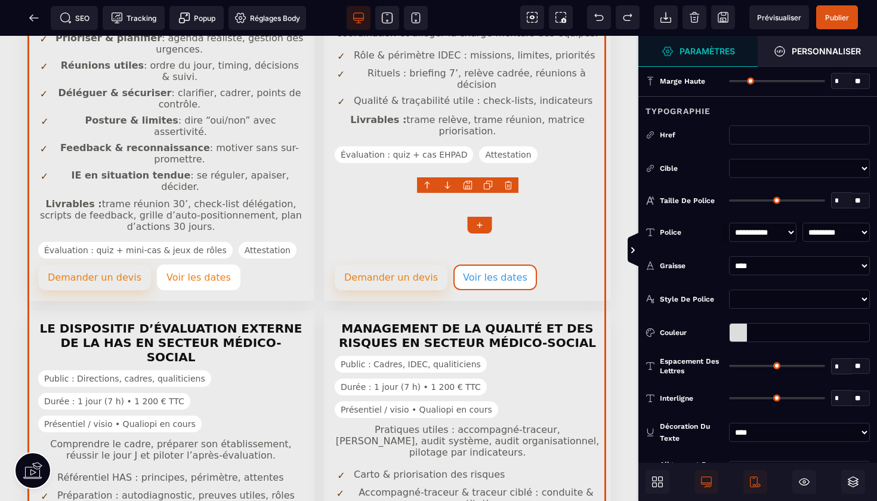
type input "*"
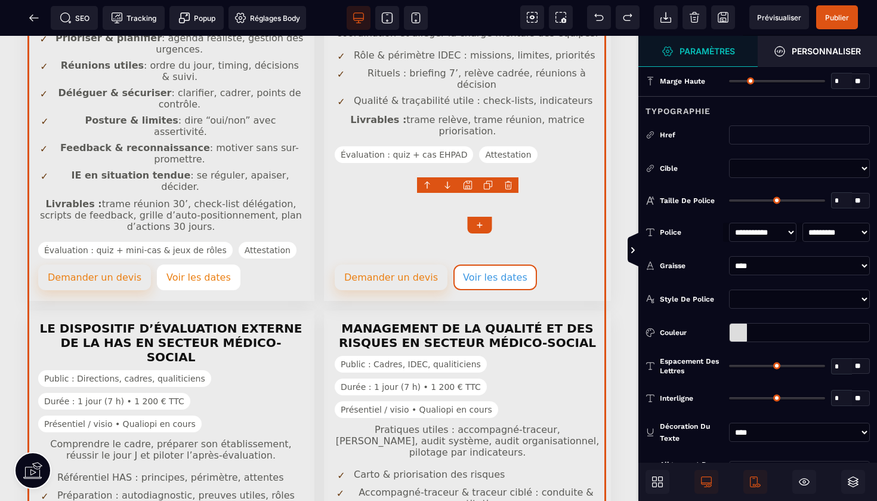
type input "*"
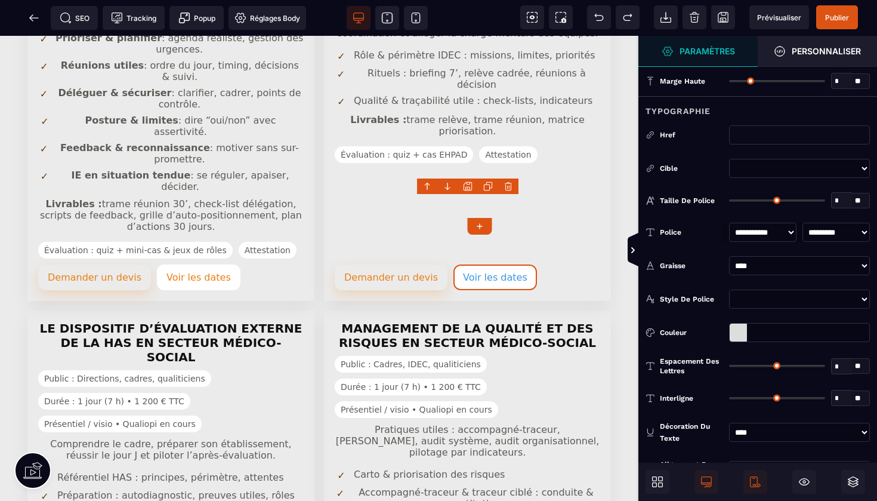
click at [737, 331] on div at bounding box center [738, 332] width 17 height 18
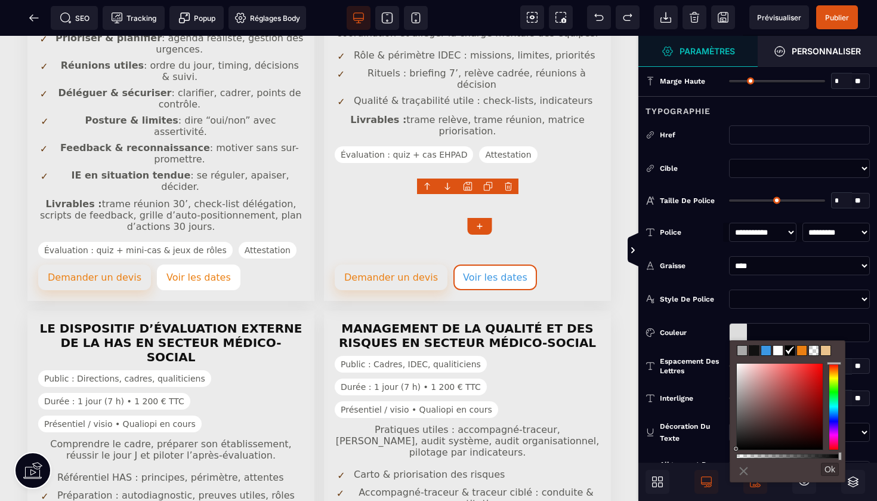
click at [804, 351] on span at bounding box center [802, 350] width 10 height 10
type input "*******"
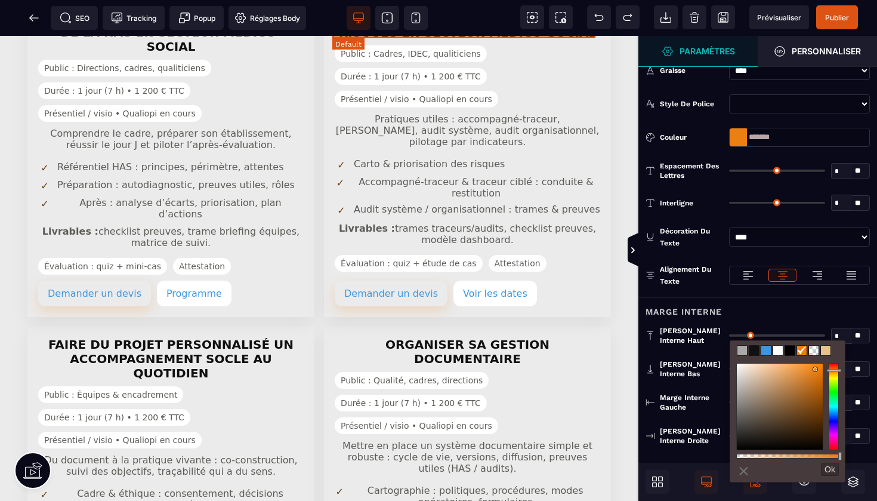
scroll to position [874, 0]
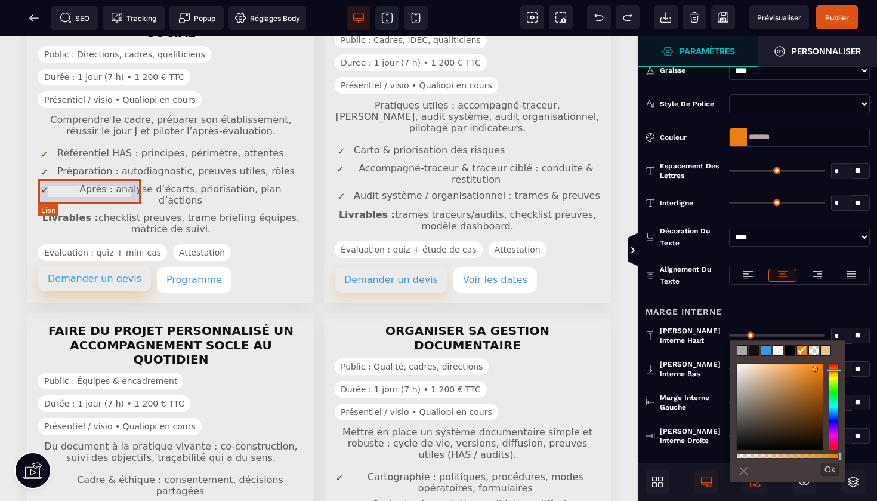
click at [114, 265] on link "Demander un devis" at bounding box center [94, 278] width 113 height 26
select select
select select "***"
select select
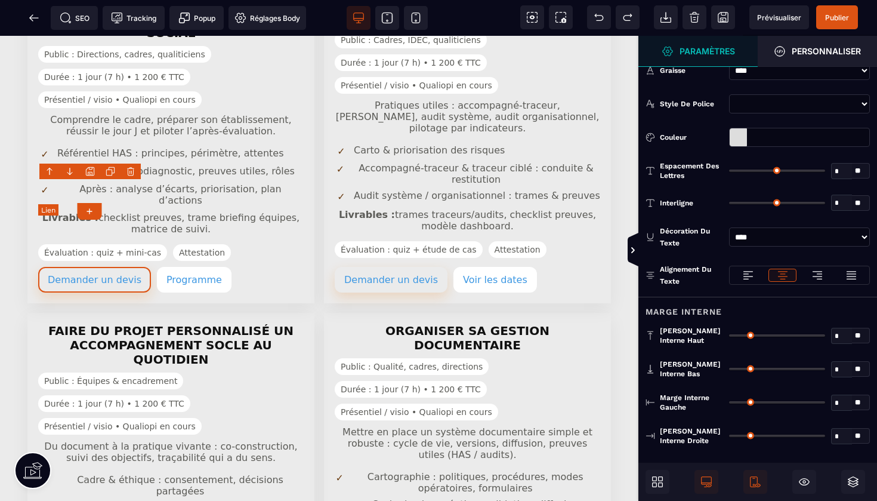
scroll to position [0, 0]
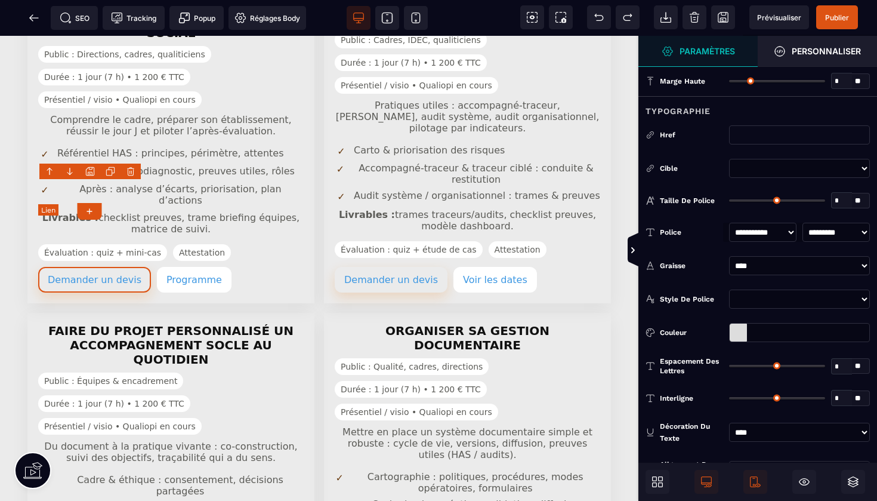
type input "*"
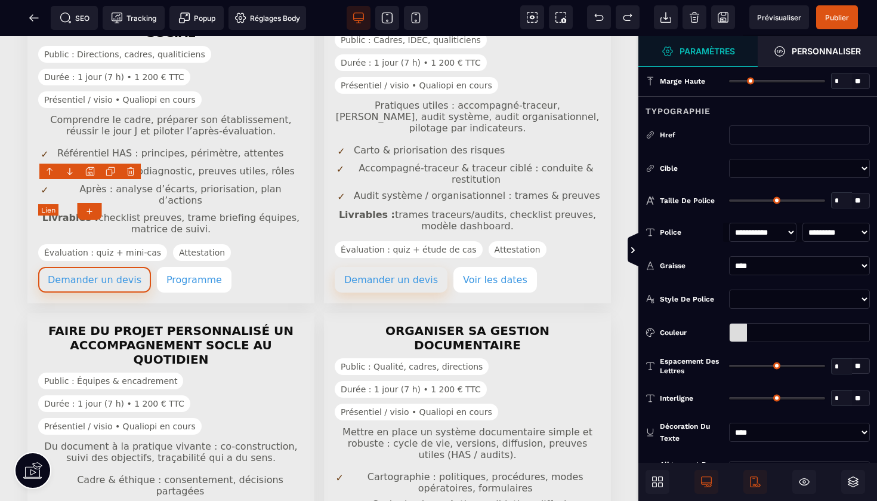
type input "*"
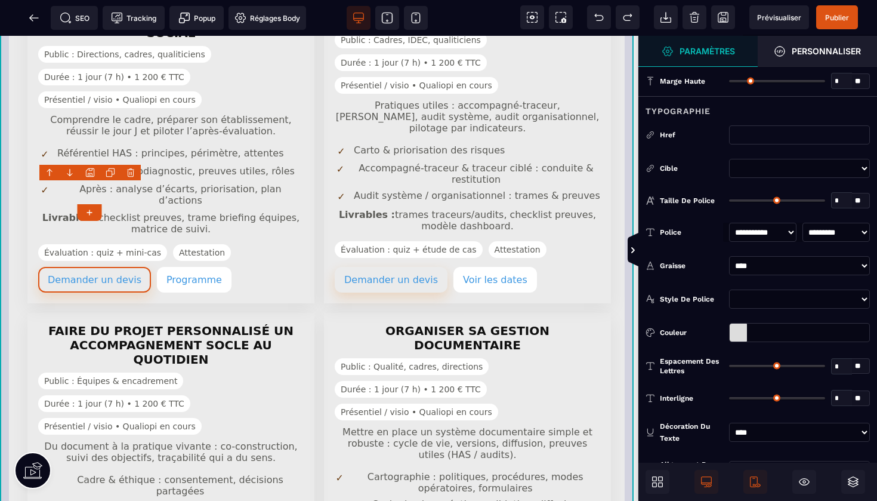
click at [737, 328] on div at bounding box center [738, 332] width 17 height 18
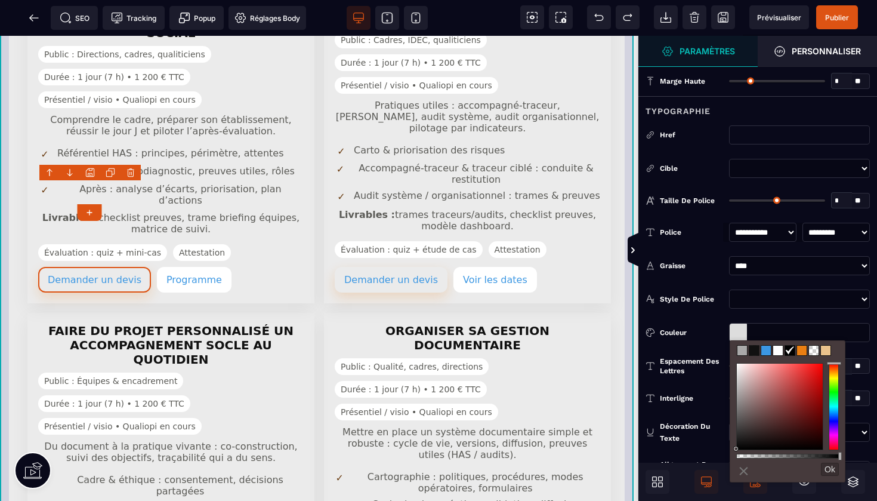
click at [803, 352] on span at bounding box center [802, 350] width 10 height 10
type input "*******"
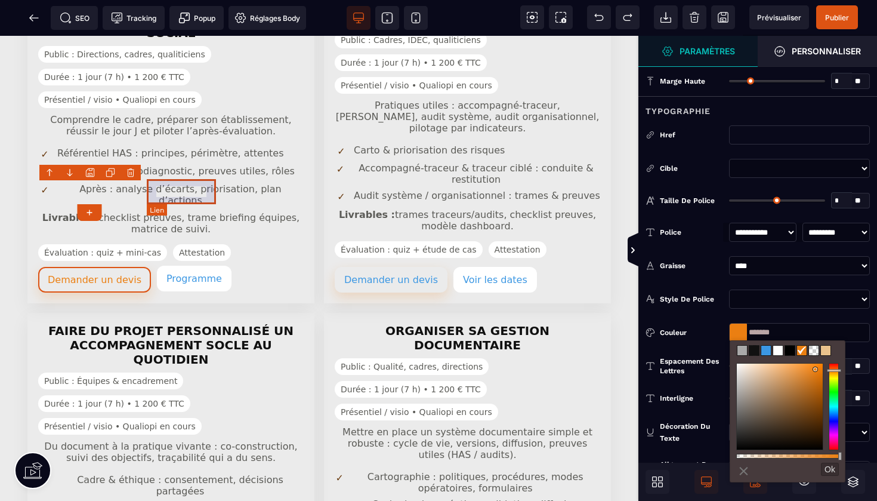
click at [177, 265] on link "Programme" at bounding box center [194, 278] width 75 height 26
select select
select select "***"
select select
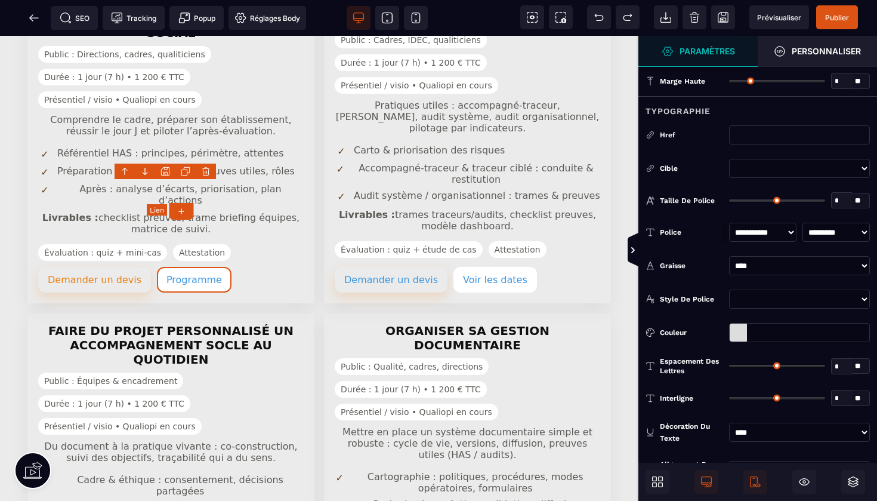
type input "*"
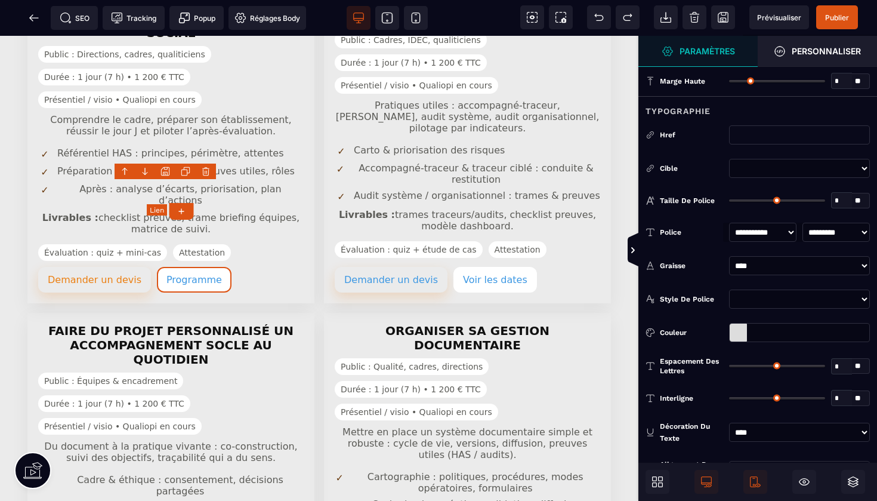
type input "*"
click at [738, 330] on div at bounding box center [738, 332] width 17 height 18
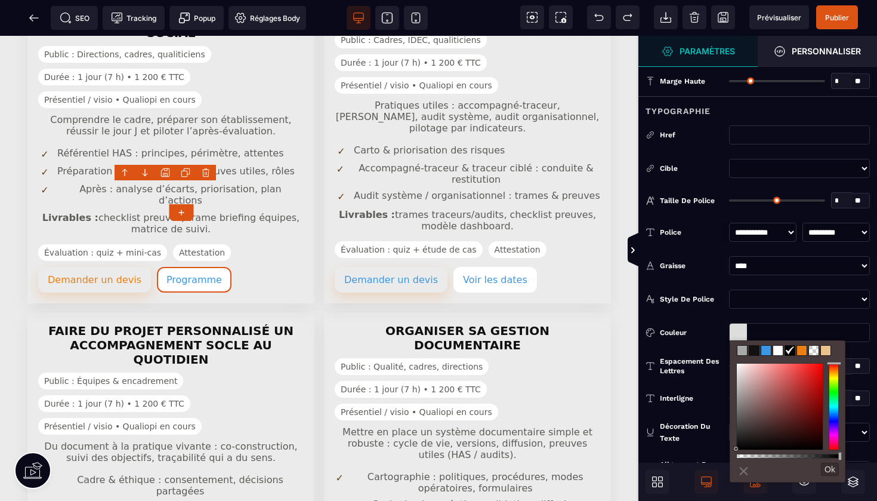
click at [804, 352] on span at bounding box center [802, 350] width 10 height 10
type input "*******"
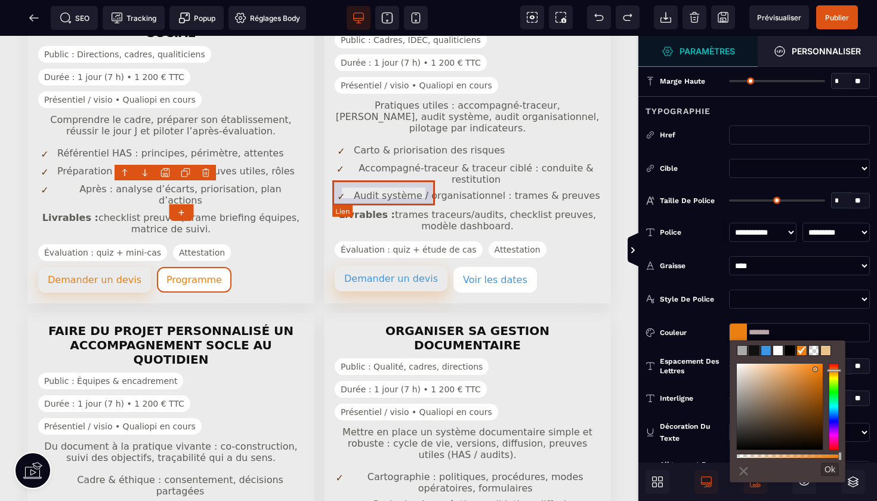
click at [407, 265] on link "Demander un devis" at bounding box center [391, 278] width 113 height 26
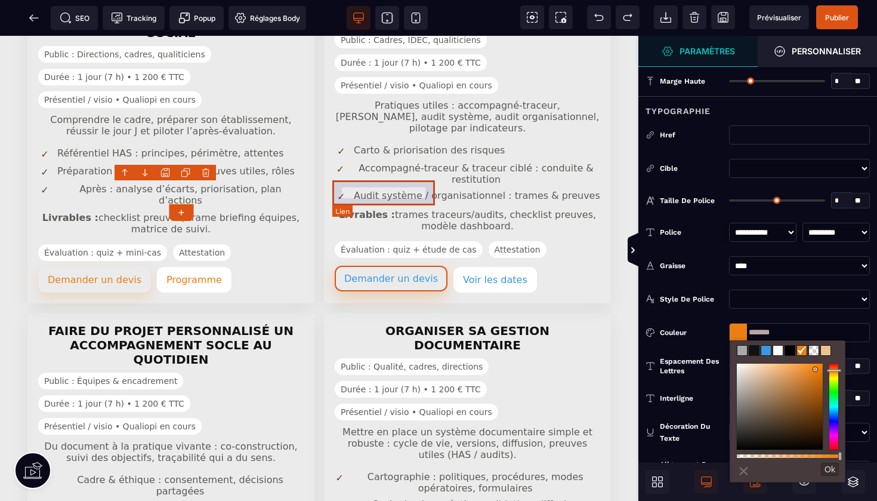
select select
select select "***"
select select
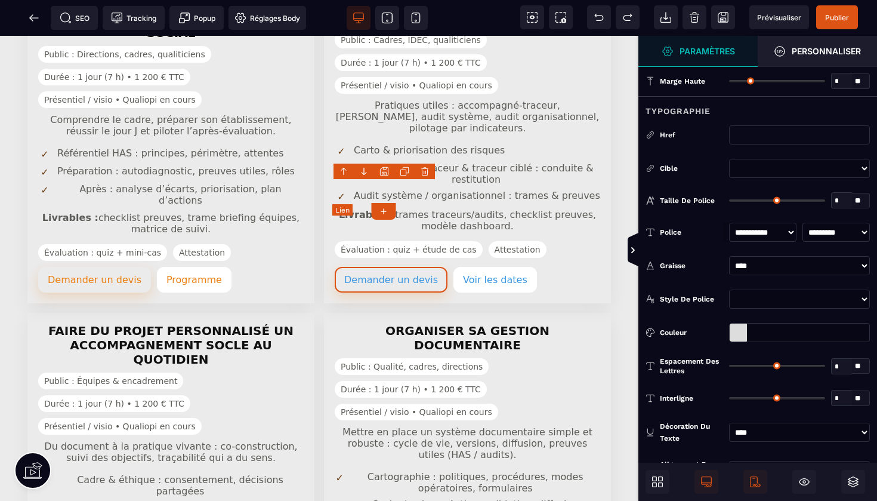
type input "*"
click at [745, 332] on div at bounding box center [738, 332] width 17 height 18
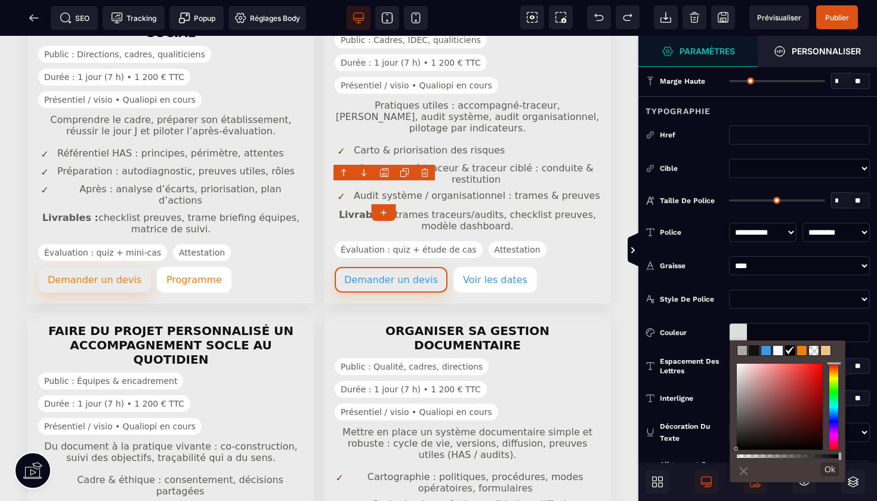
click at [801, 351] on span at bounding box center [802, 350] width 10 height 10
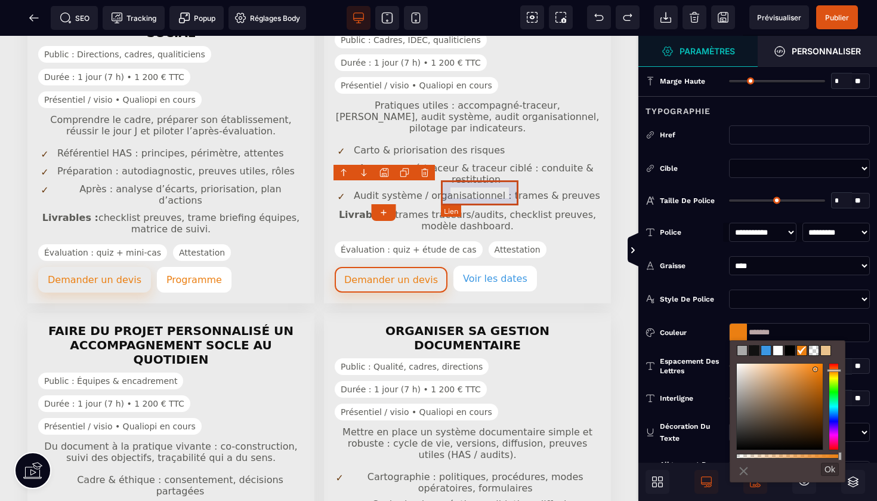
click at [487, 265] on link "Voir les dates" at bounding box center [495, 278] width 84 height 26
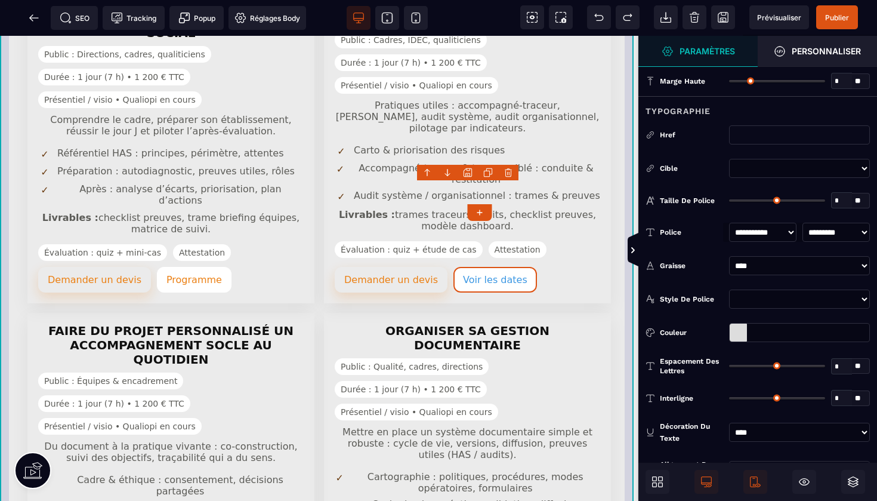
click at [742, 329] on div at bounding box center [738, 332] width 17 height 18
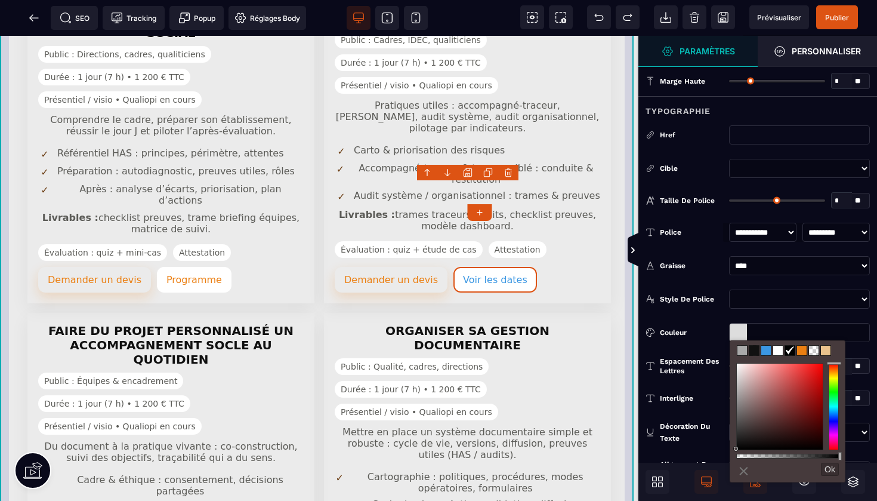
click at [804, 351] on span at bounding box center [802, 350] width 10 height 10
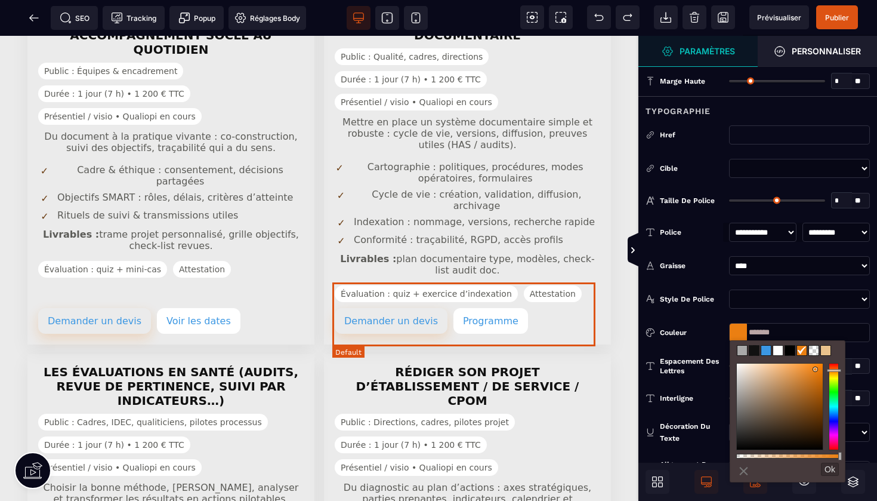
scroll to position [1187, 0]
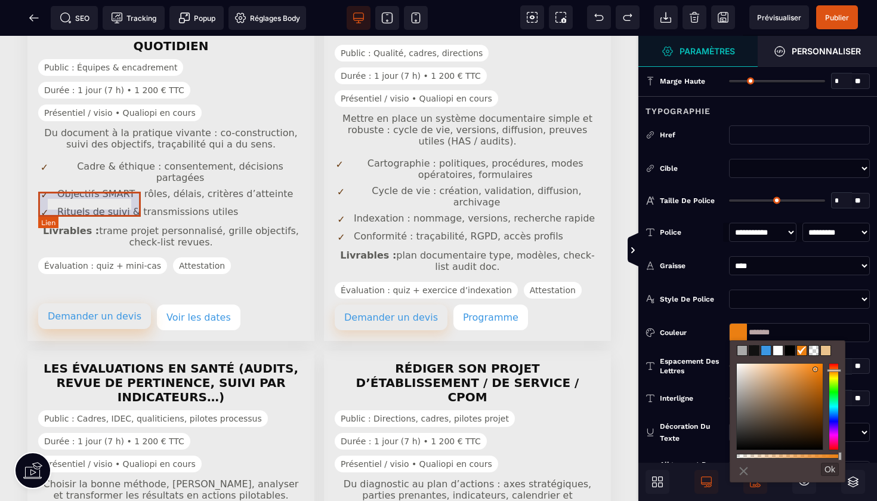
click at [95, 303] on link "Demander un devis" at bounding box center [94, 316] width 113 height 26
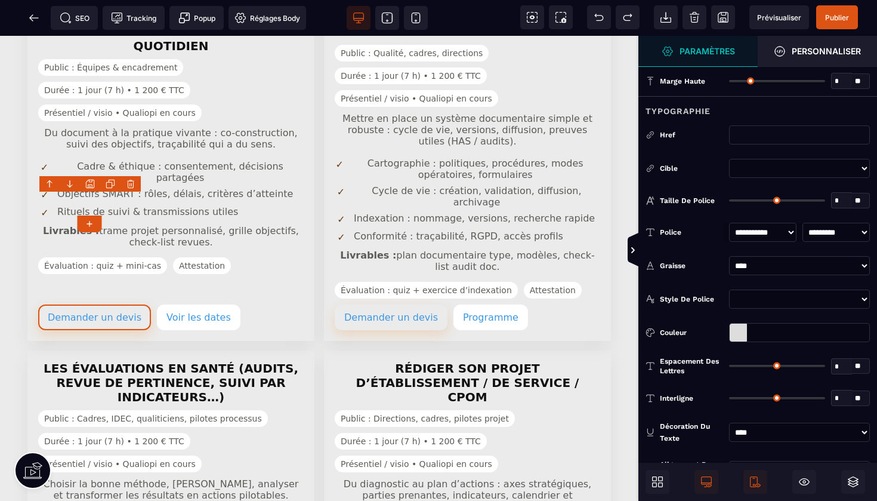
click at [732, 331] on div at bounding box center [738, 332] width 17 height 18
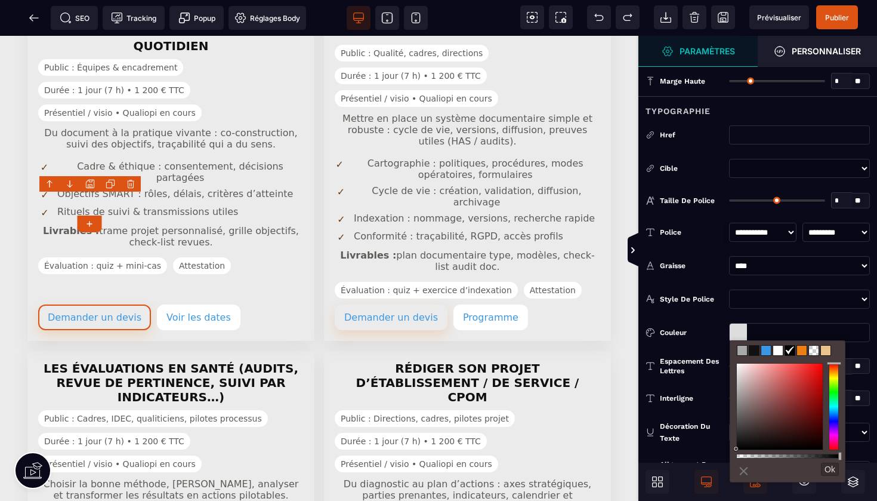
click at [802, 353] on span at bounding box center [802, 350] width 10 height 10
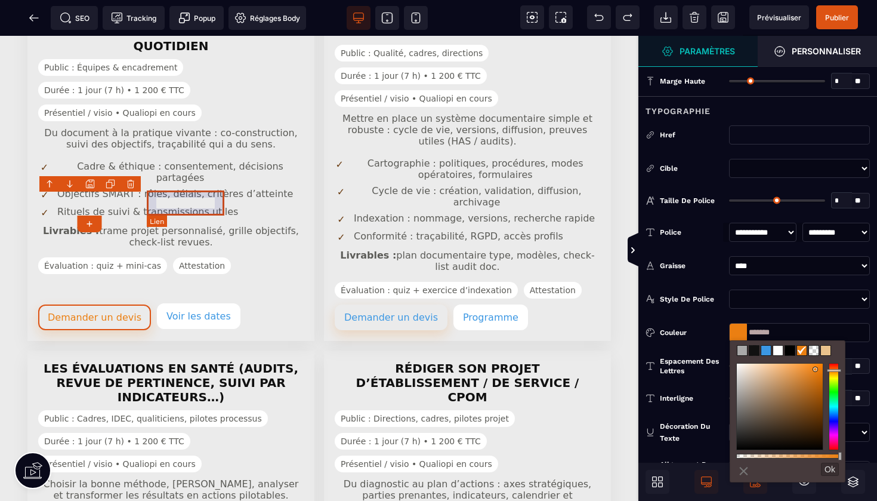
click at [205, 303] on link "Voir les dates" at bounding box center [199, 316] width 84 height 26
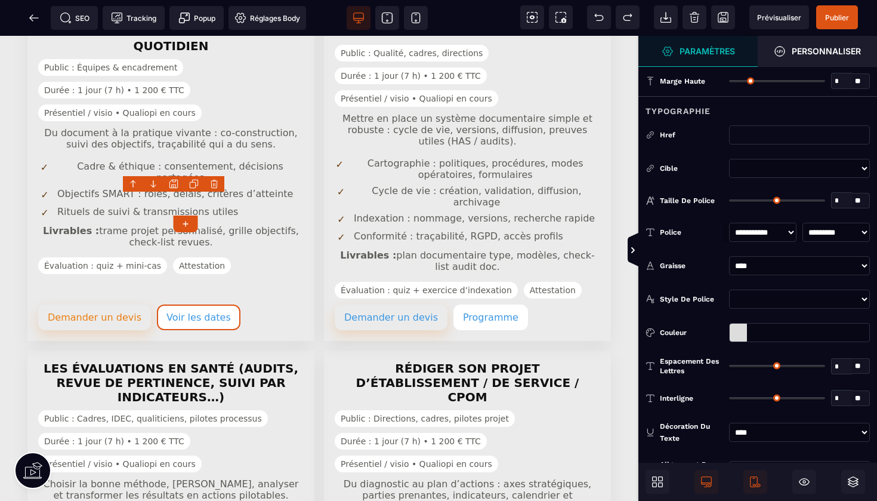
click at [736, 331] on div at bounding box center [738, 332] width 17 height 18
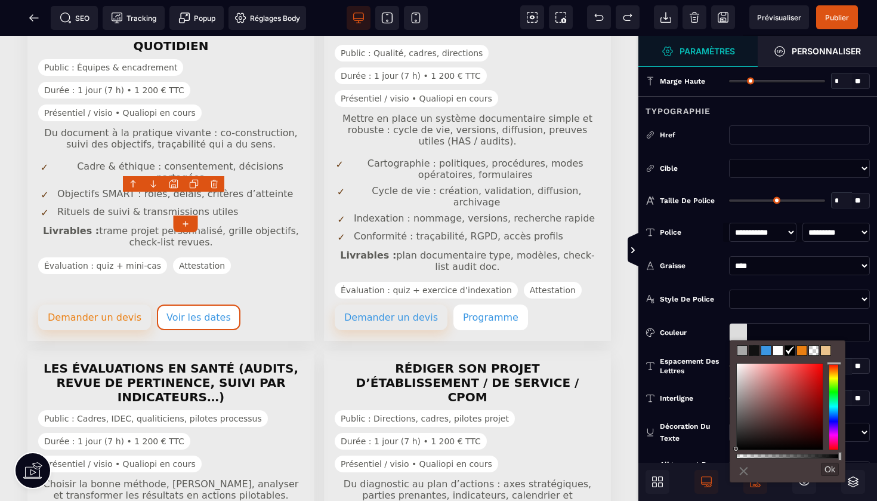
click at [804, 351] on span at bounding box center [802, 350] width 10 height 10
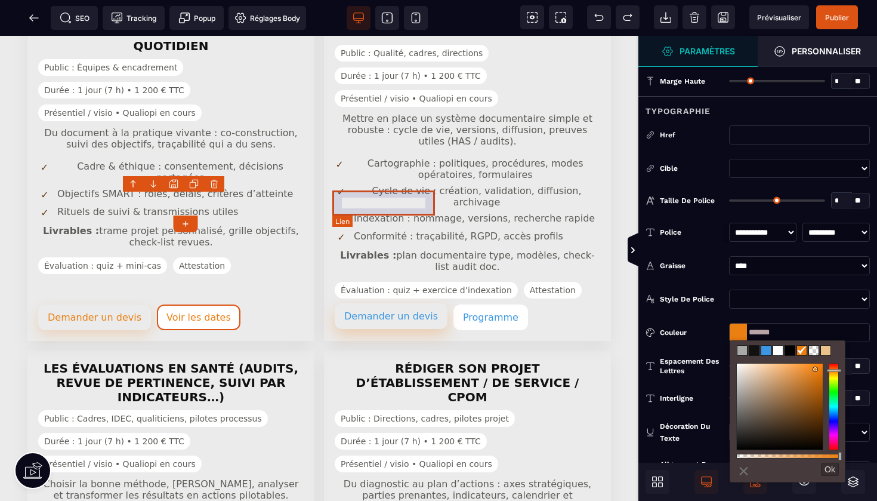
click at [391, 303] on link "Demander un devis" at bounding box center [391, 316] width 113 height 26
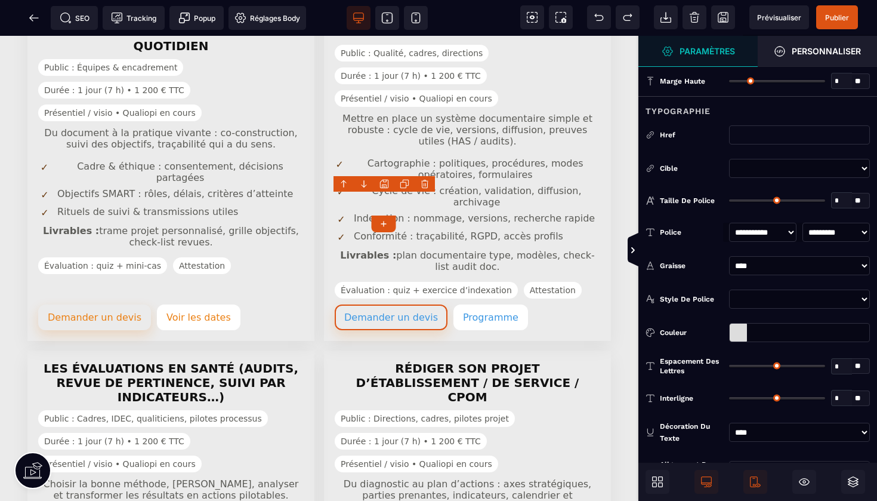
click at [740, 329] on div at bounding box center [738, 332] width 17 height 18
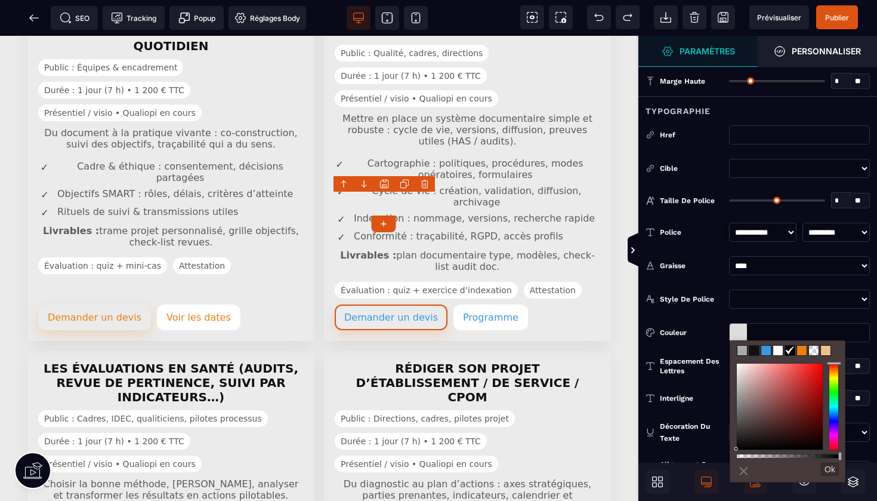
click at [804, 350] on span at bounding box center [802, 350] width 10 height 10
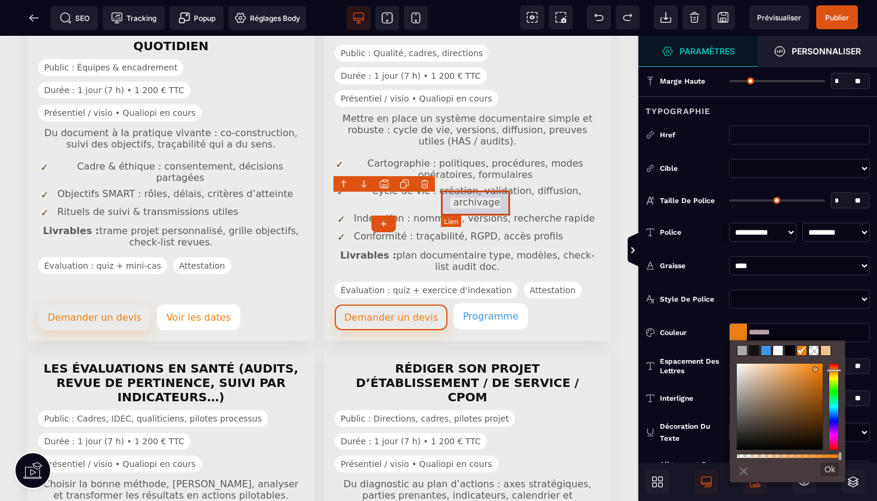
click at [474, 303] on link "Programme" at bounding box center [490, 316] width 75 height 26
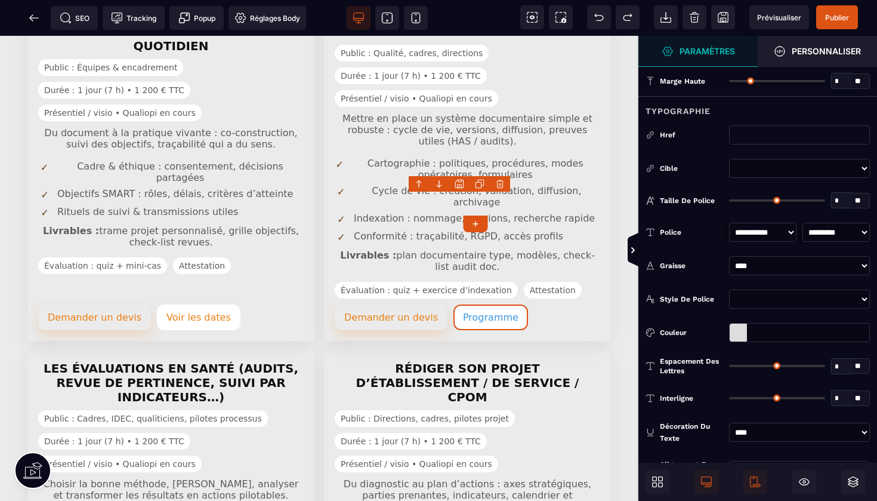
click at [738, 332] on div at bounding box center [738, 332] width 17 height 18
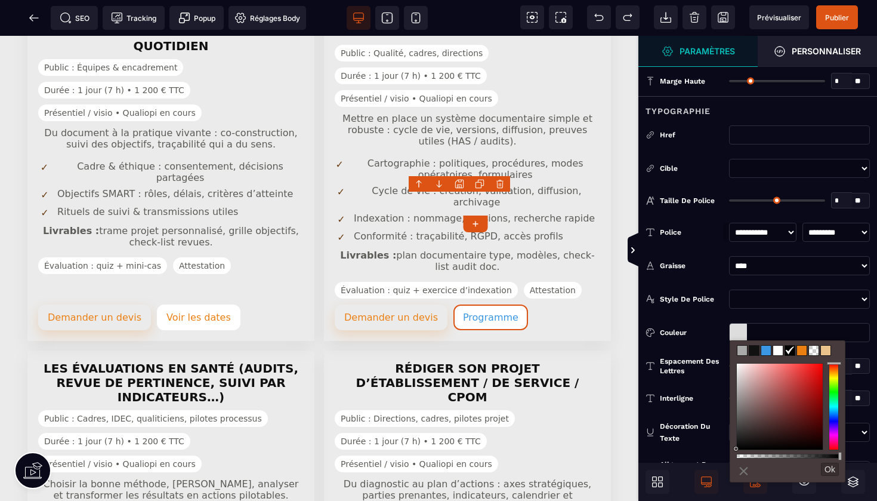
click at [805, 352] on span at bounding box center [802, 350] width 10 height 10
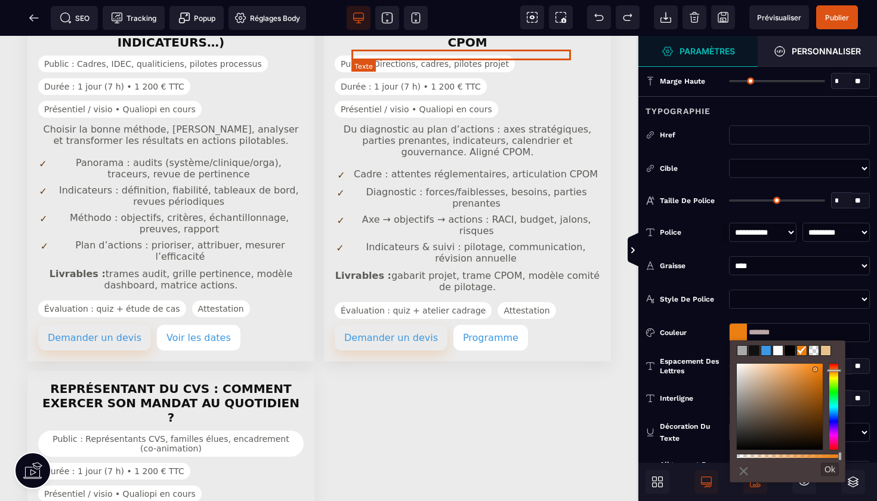
scroll to position [1552, 0]
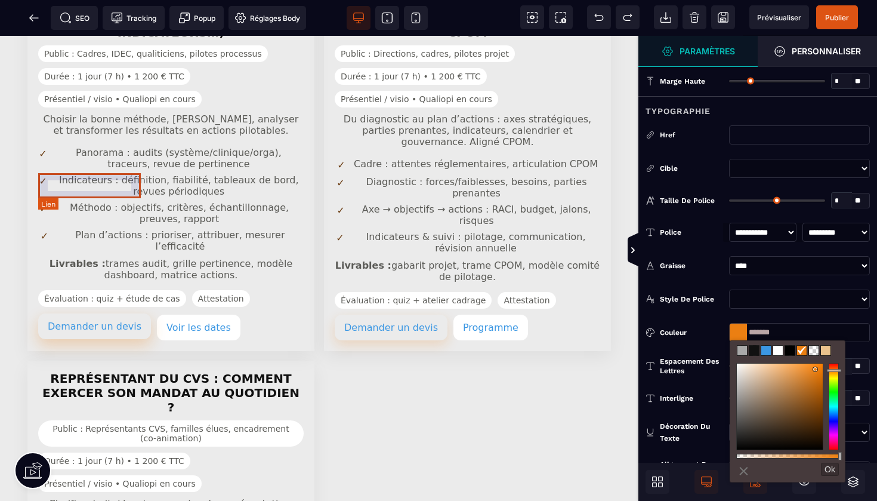
click at [55, 313] on link "Demander un devis" at bounding box center [94, 326] width 113 height 26
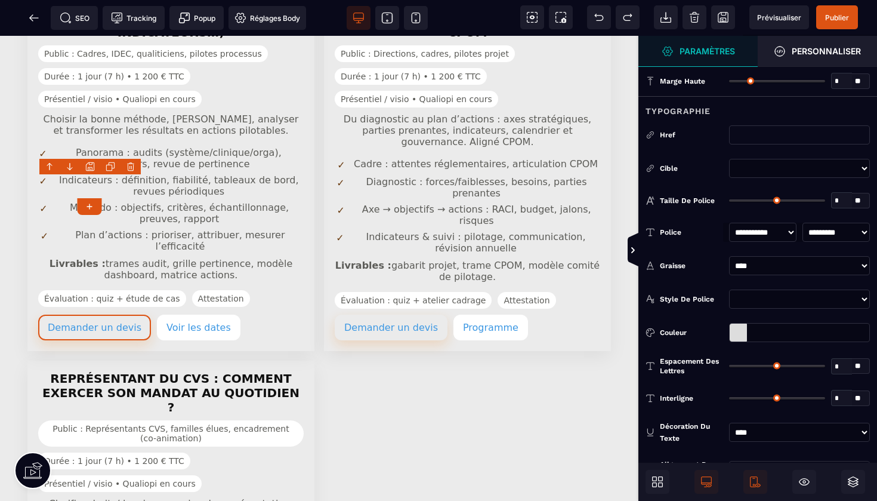
click at [742, 334] on div at bounding box center [738, 332] width 17 height 18
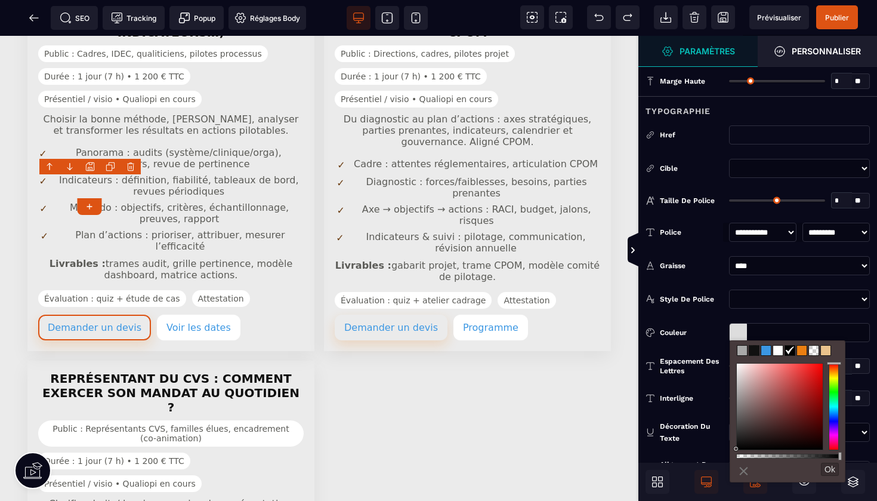
click at [801, 350] on span at bounding box center [802, 350] width 10 height 10
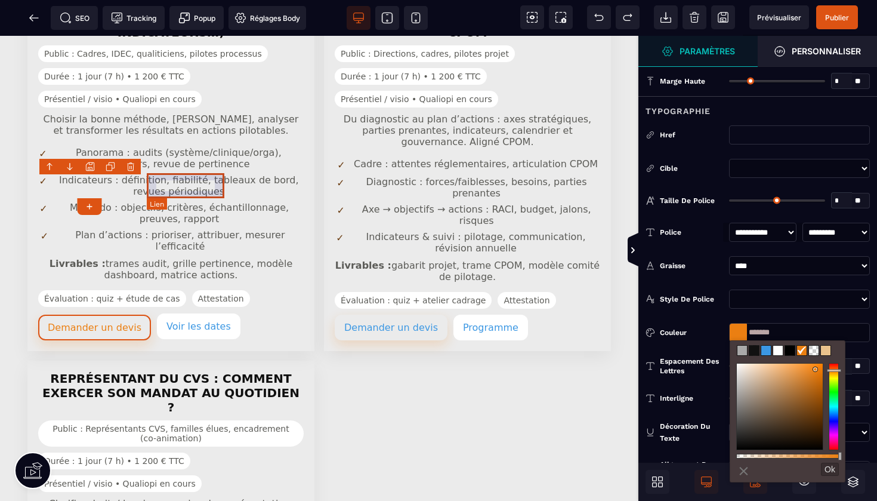
click at [181, 313] on link "Voir les dates" at bounding box center [199, 326] width 84 height 26
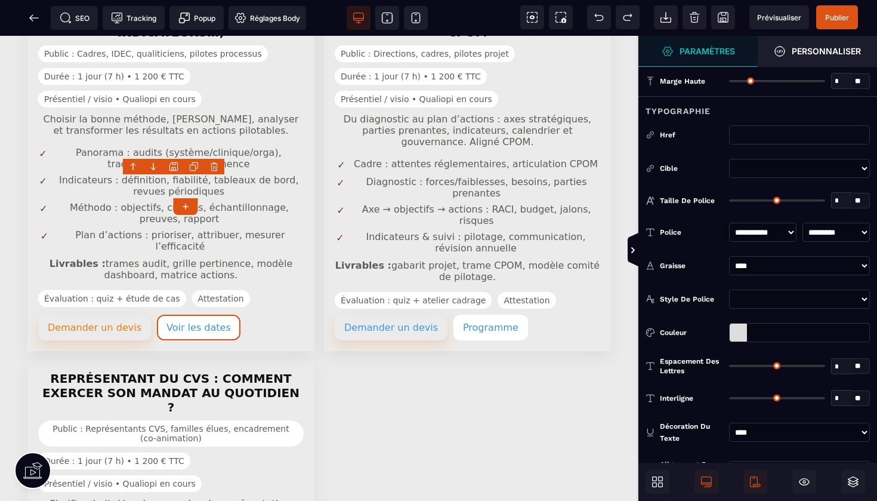
click at [733, 328] on div at bounding box center [738, 332] width 17 height 18
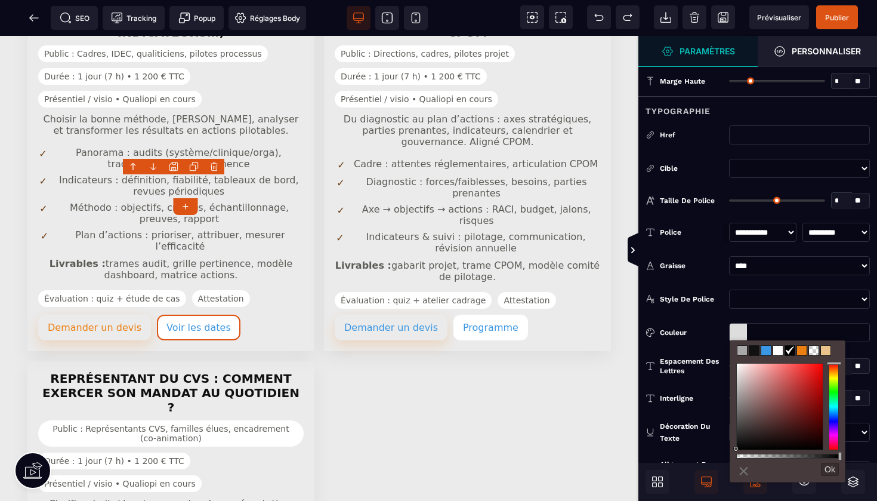
click at [804, 351] on span at bounding box center [802, 350] width 10 height 10
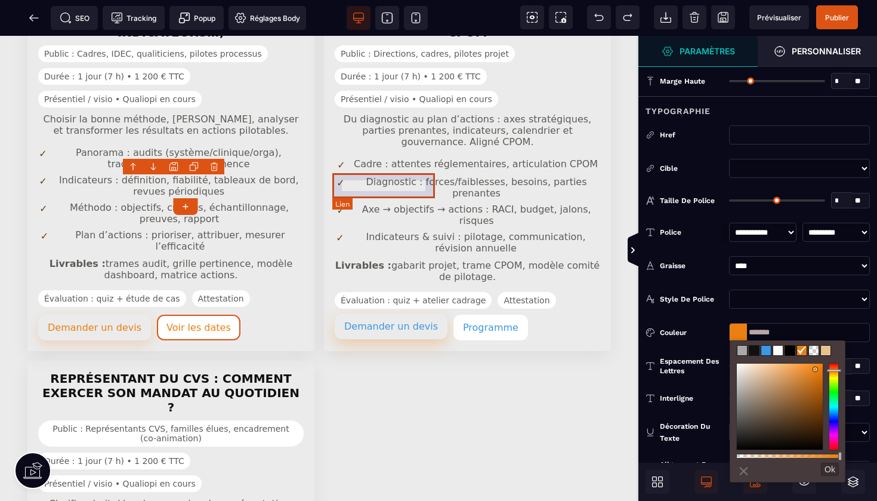
click at [408, 313] on link "Demander un devis" at bounding box center [391, 326] width 113 height 26
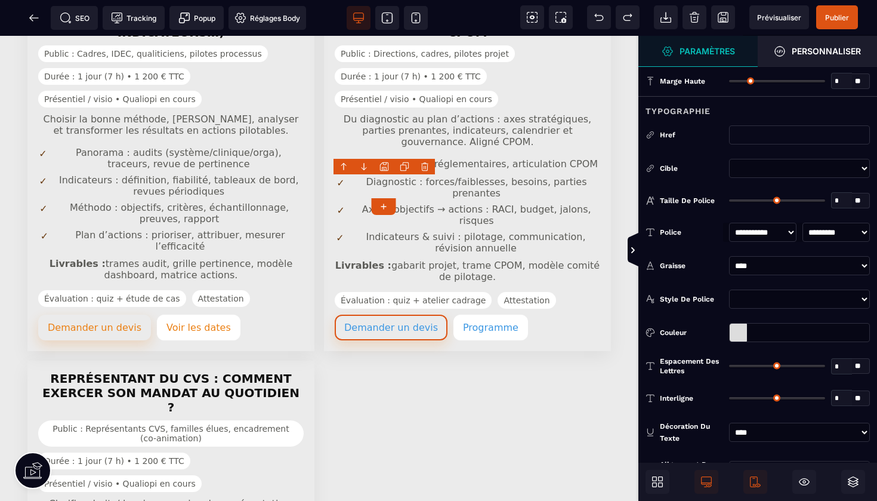
click at [731, 332] on div at bounding box center [738, 332] width 17 height 18
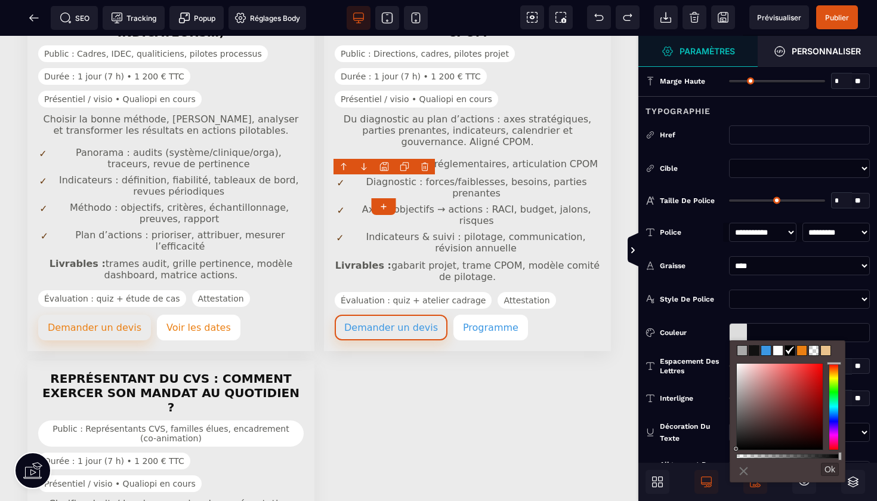
click at [802, 348] on span at bounding box center [802, 350] width 10 height 10
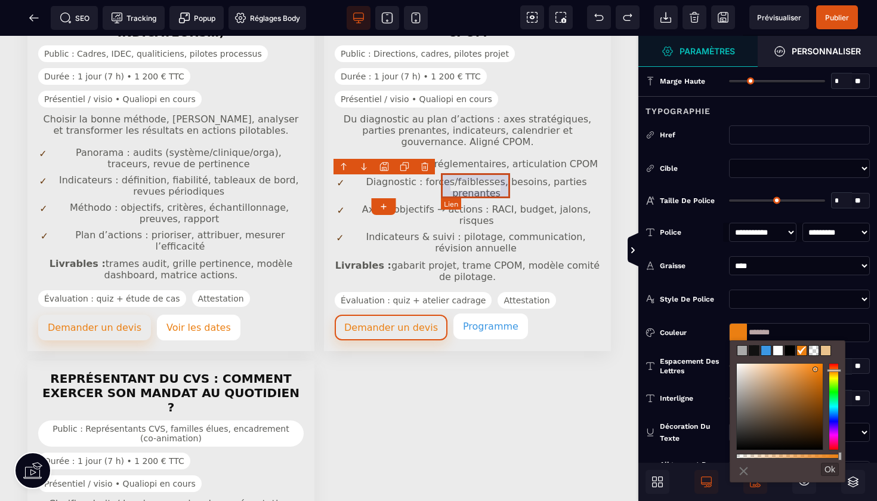
click at [471, 313] on link "Programme" at bounding box center [490, 326] width 75 height 26
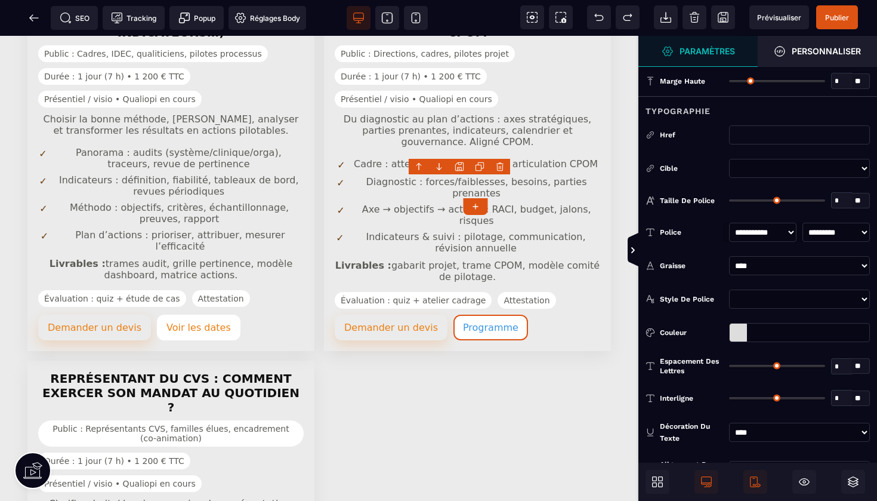
click at [738, 331] on div at bounding box center [738, 332] width 17 height 18
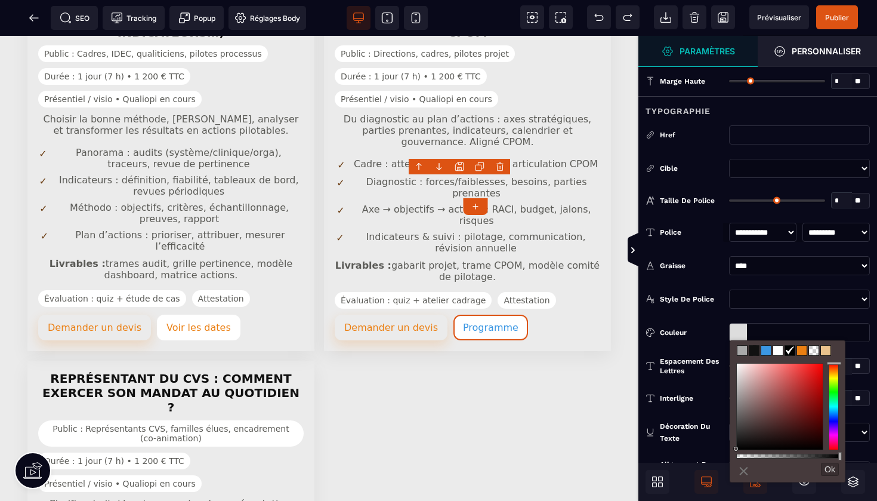
click at [803, 352] on span at bounding box center [802, 350] width 10 height 10
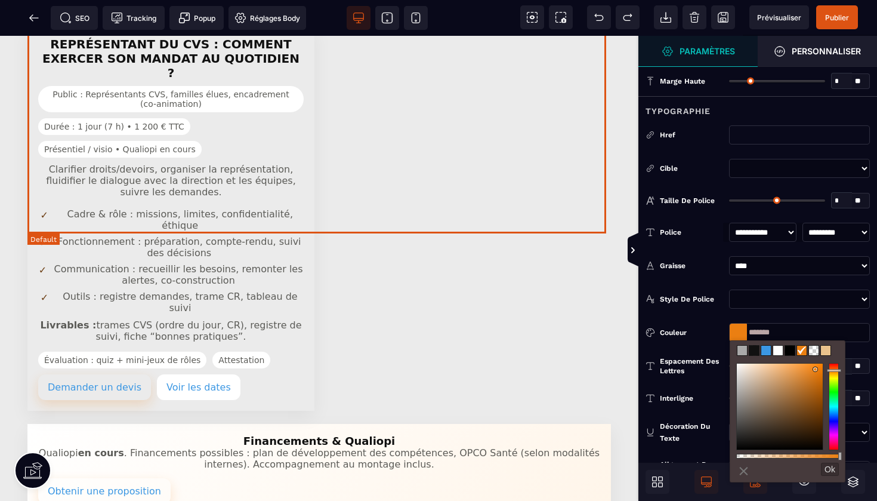
scroll to position [1906, 0]
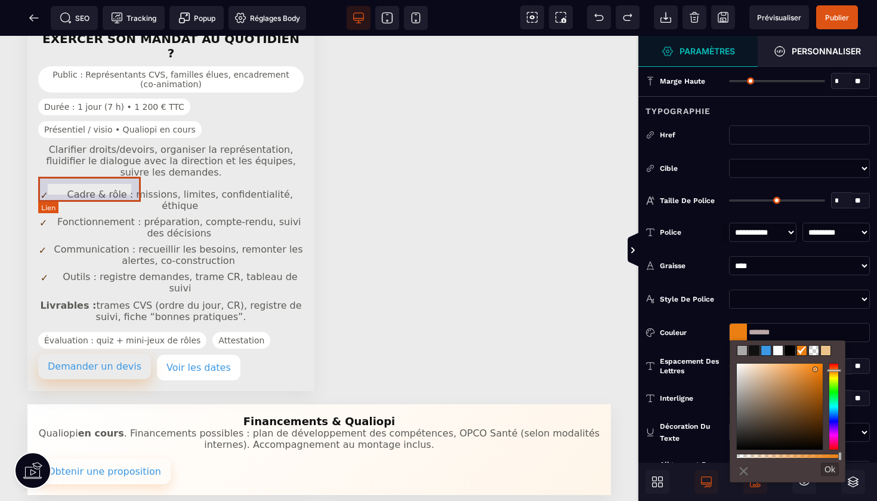
click at [88, 353] on link "Demander un devis" at bounding box center [94, 366] width 113 height 26
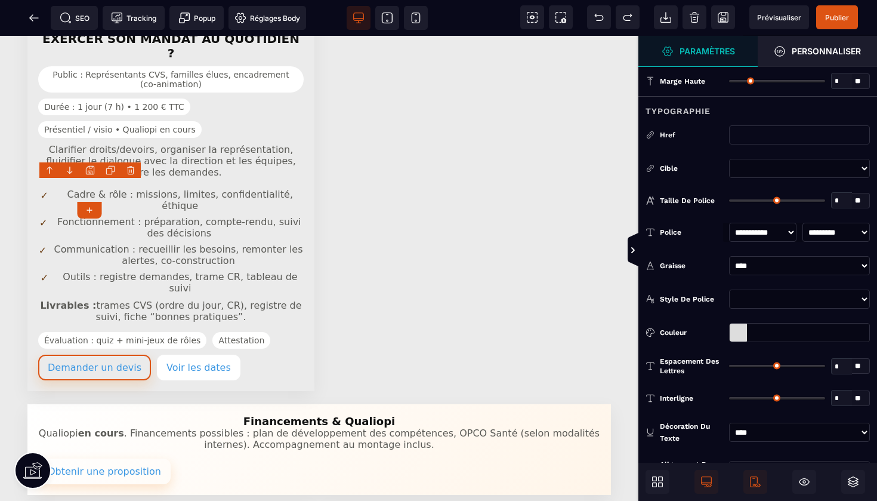
click at [738, 329] on div at bounding box center [738, 332] width 17 height 18
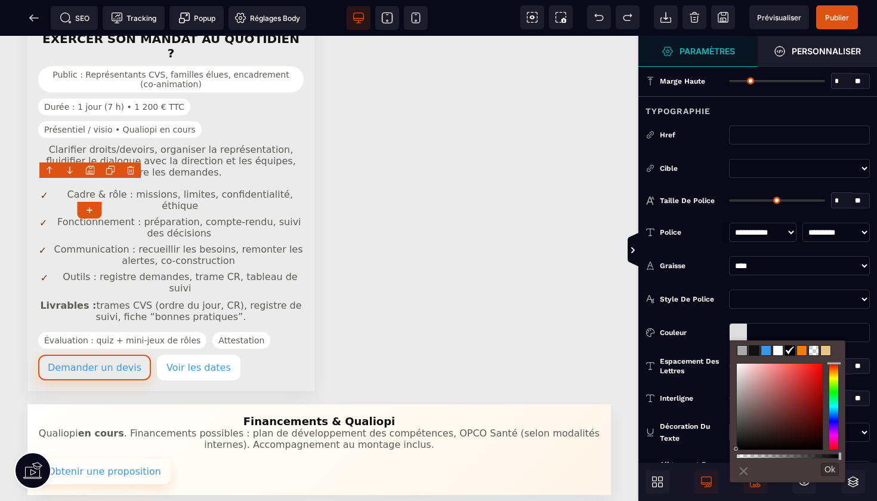
click at [805, 352] on span at bounding box center [802, 350] width 10 height 10
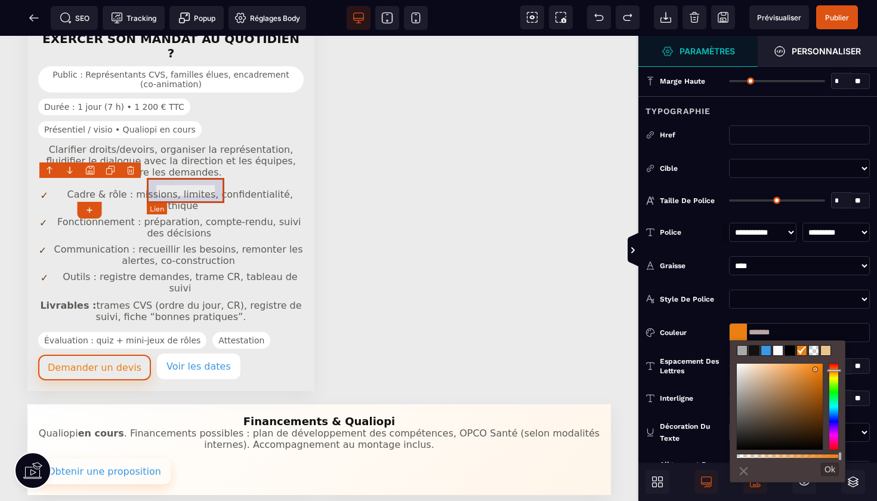
click at [178, 353] on link "Voir les dates" at bounding box center [199, 366] width 84 height 26
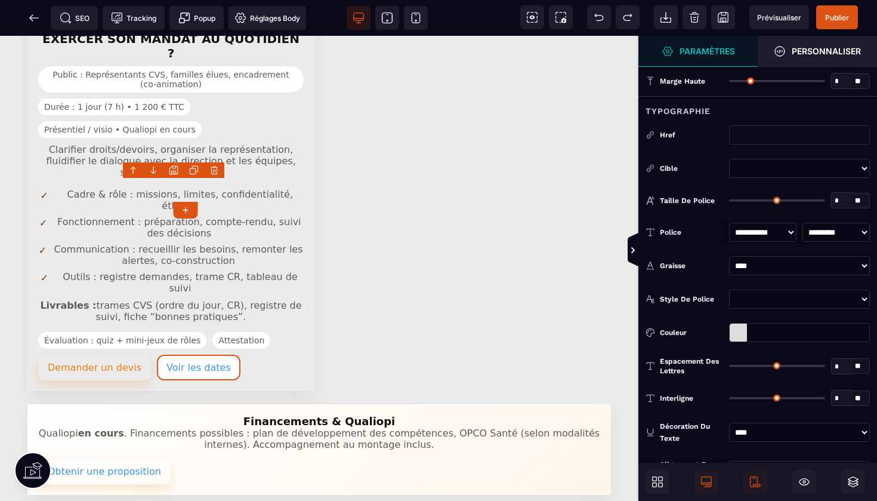
click at [734, 323] on div at bounding box center [738, 332] width 17 height 18
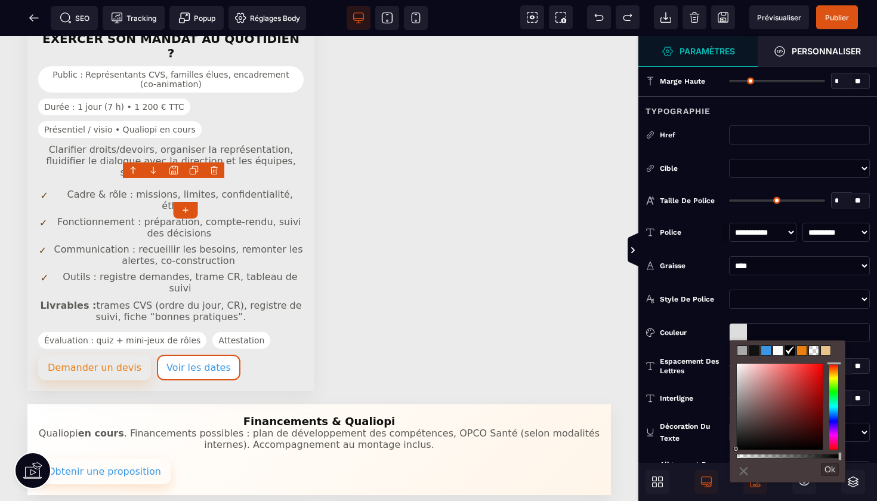
click at [803, 351] on span at bounding box center [802, 350] width 10 height 10
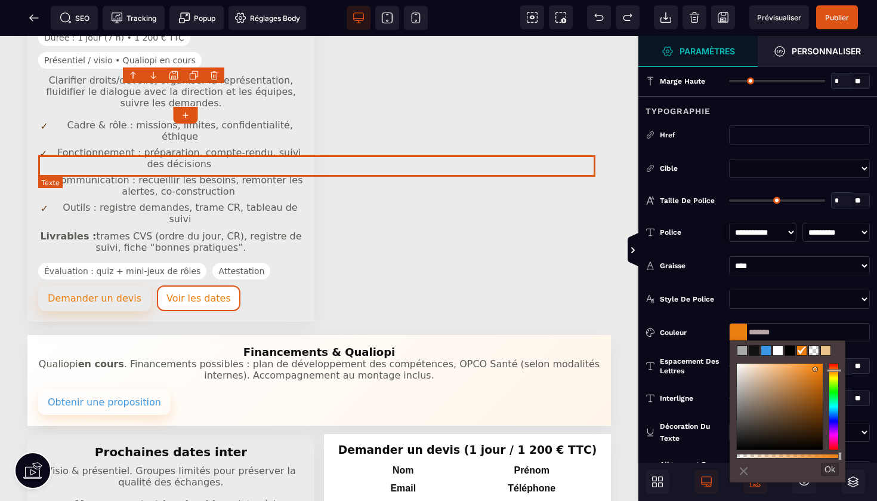
scroll to position [2000, 0]
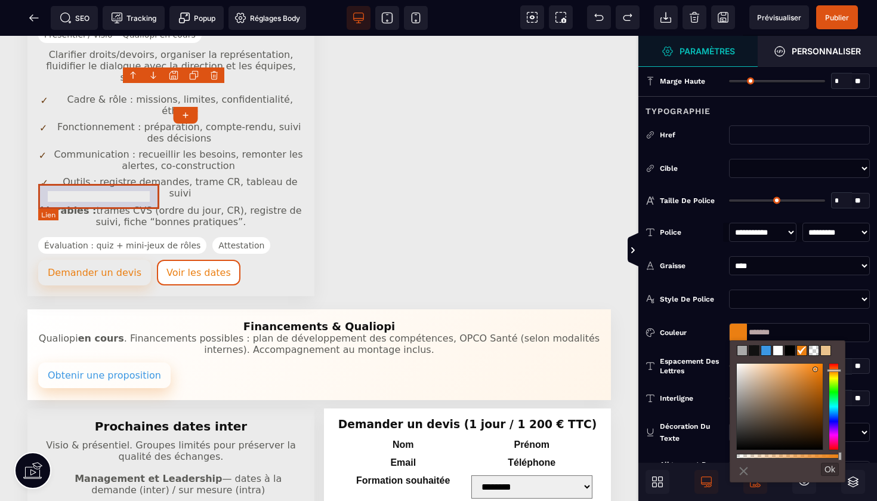
click at [110, 362] on link "Obtenir une proposition" at bounding box center [104, 375] width 132 height 26
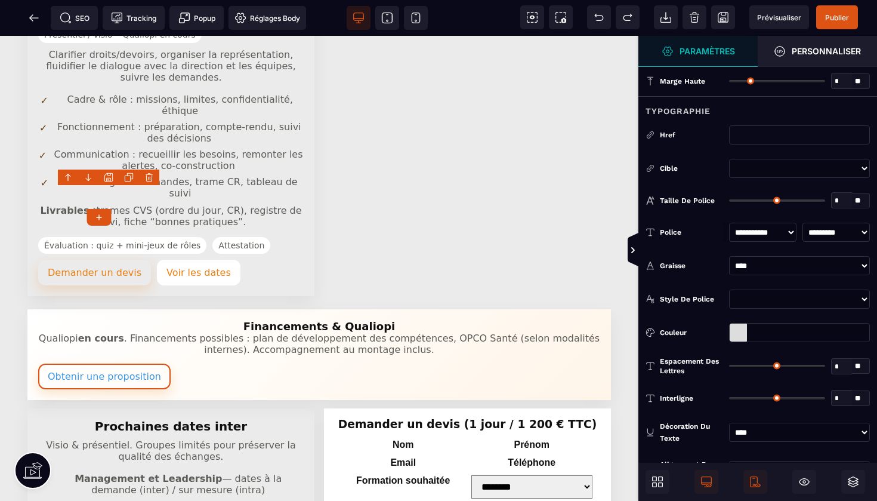
click at [736, 338] on div at bounding box center [738, 332] width 17 height 18
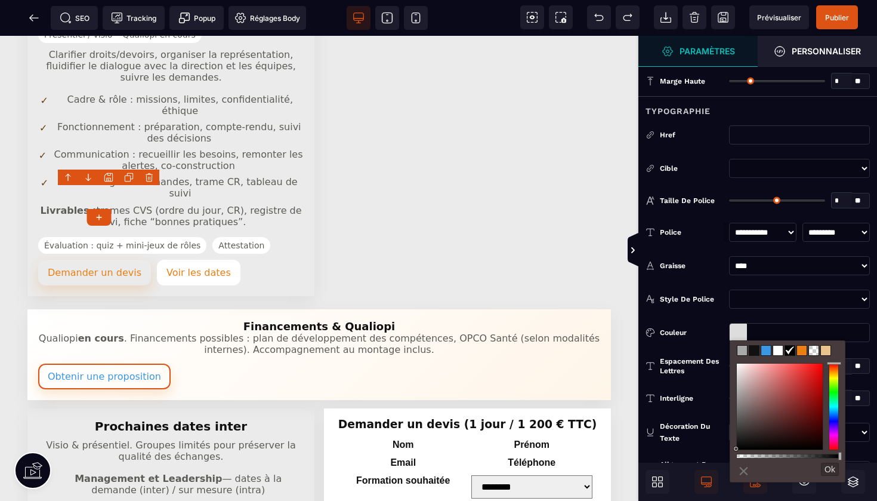
click at [801, 351] on span at bounding box center [802, 350] width 10 height 10
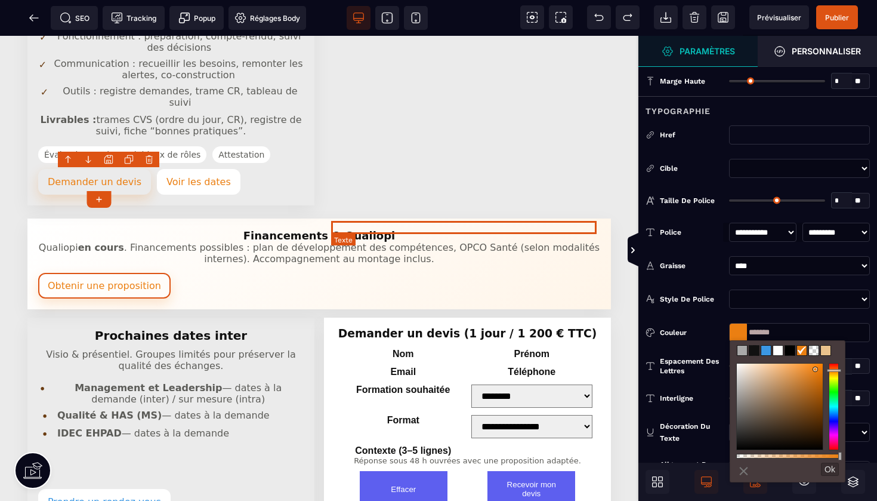
scroll to position [2127, 0]
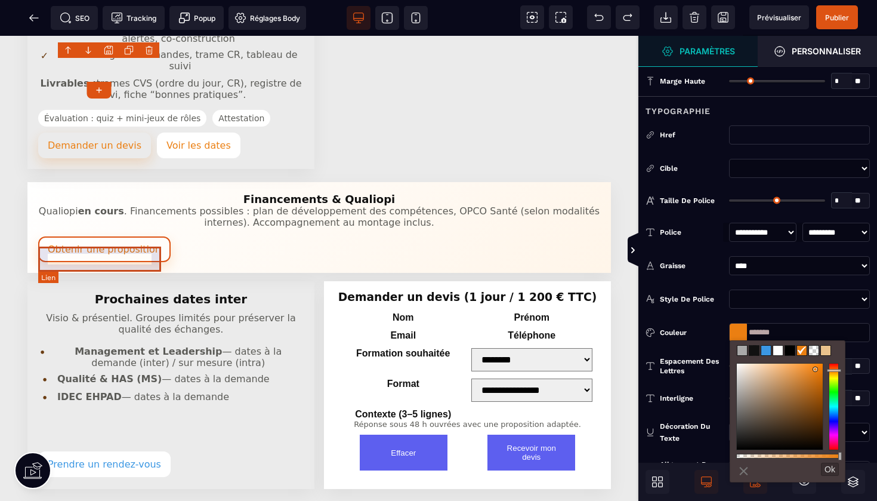
click at [136, 451] on link "Prendre un rendez-vous" at bounding box center [104, 464] width 132 height 26
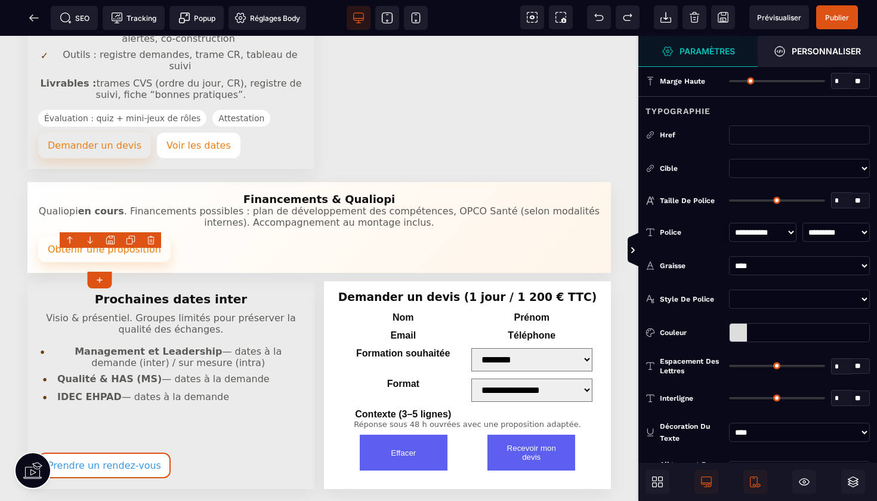
click at [743, 336] on div at bounding box center [738, 332] width 17 height 18
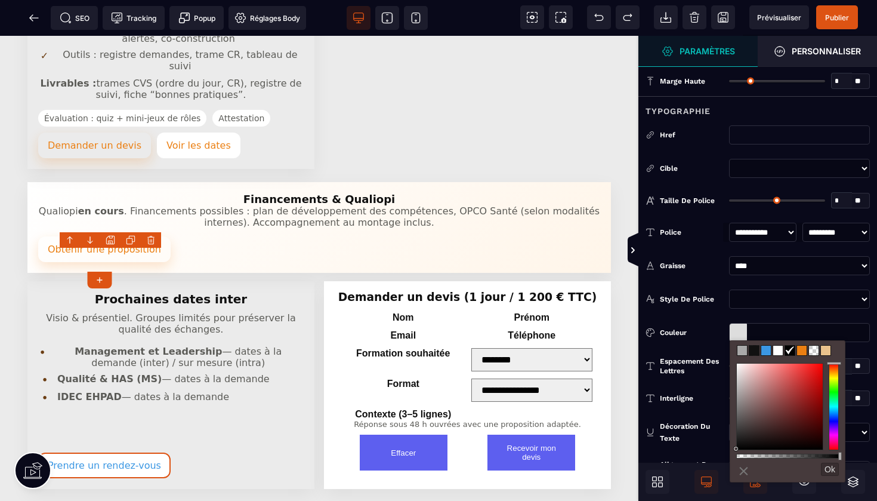
click at [801, 353] on span at bounding box center [802, 350] width 10 height 10
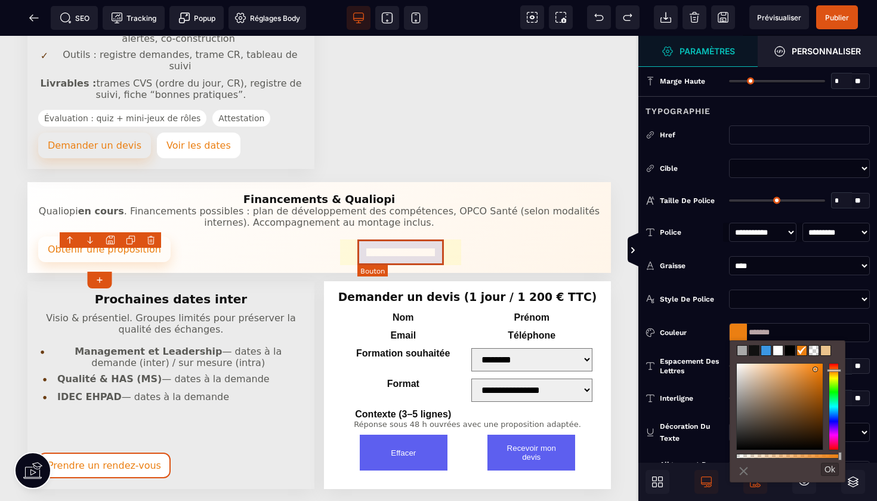
click at [434, 434] on button "Effacer" at bounding box center [404, 452] width 88 height 36
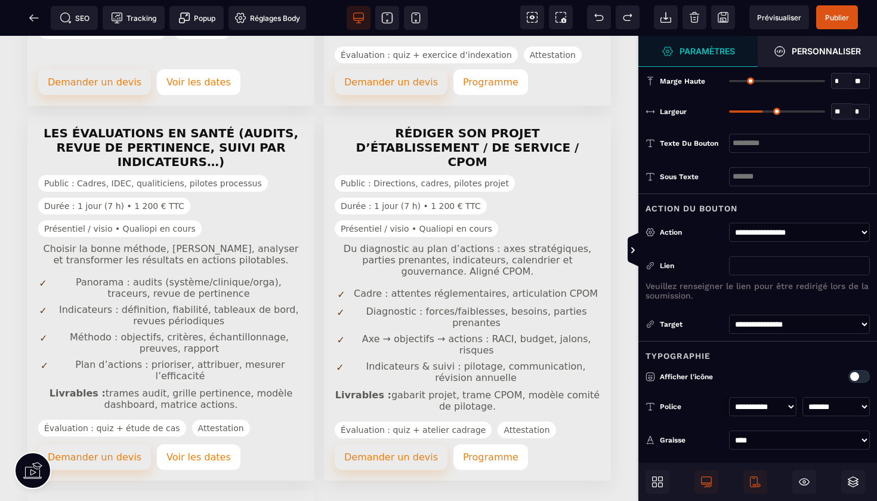
scroll to position [1110, 0]
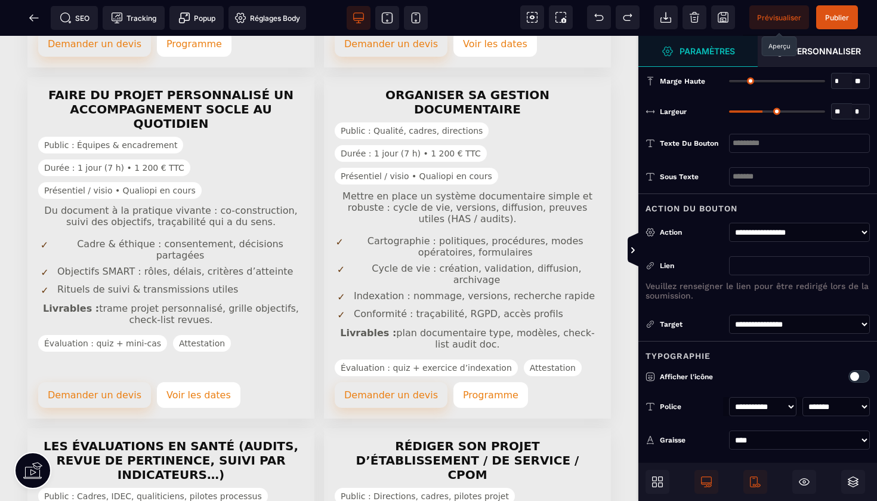
click at [765, 13] on span "Prévisualiser" at bounding box center [779, 17] width 44 height 9
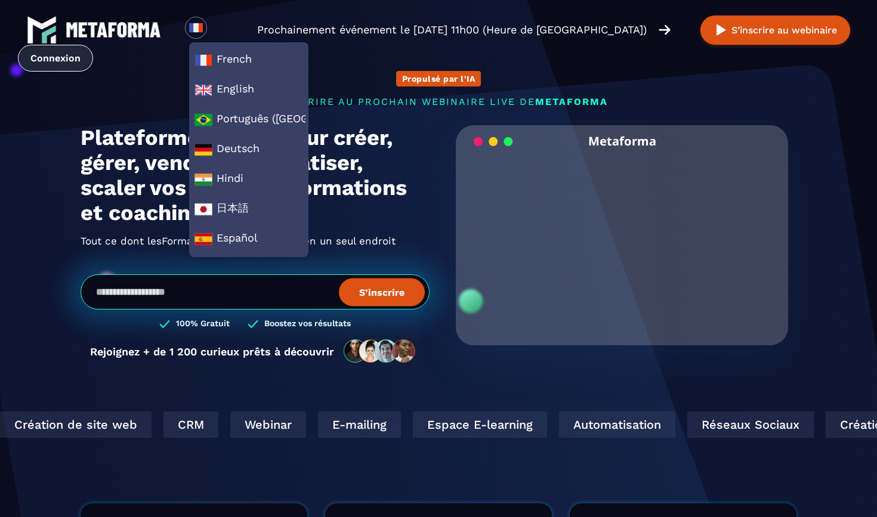
click at [56, 63] on link "Connexion" at bounding box center [55, 58] width 75 height 27
